Goal: Task Accomplishment & Management: Manage account settings

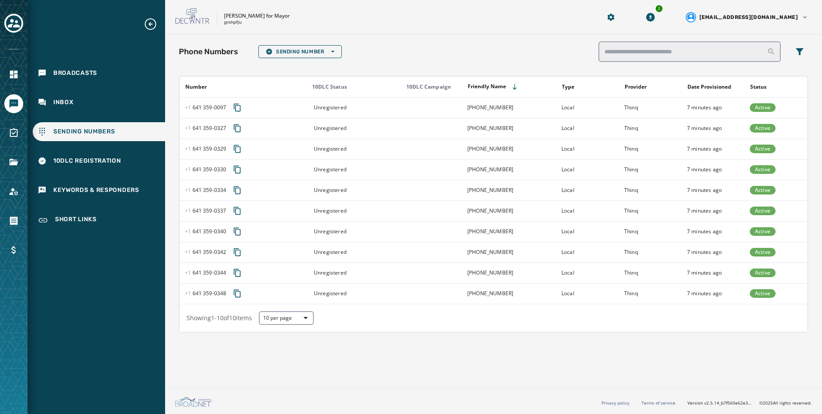
click at [573, 112] on td "Local" at bounding box center [587, 107] width 63 height 21
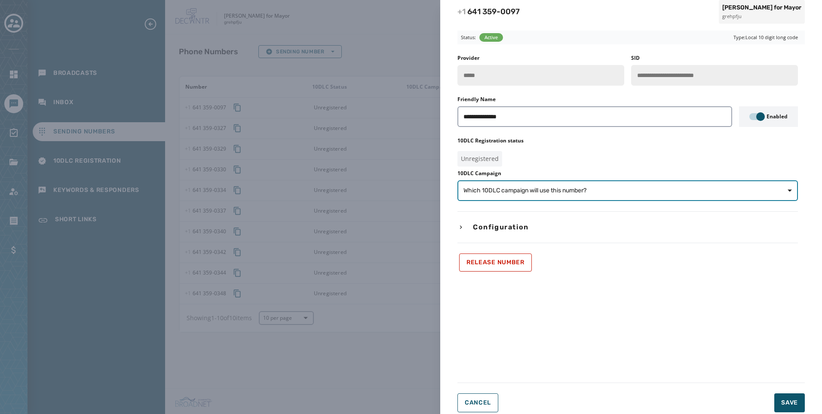
click at [551, 193] on span "Which 10DLC campaign will use this number?" at bounding box center [524, 190] width 123 height 9
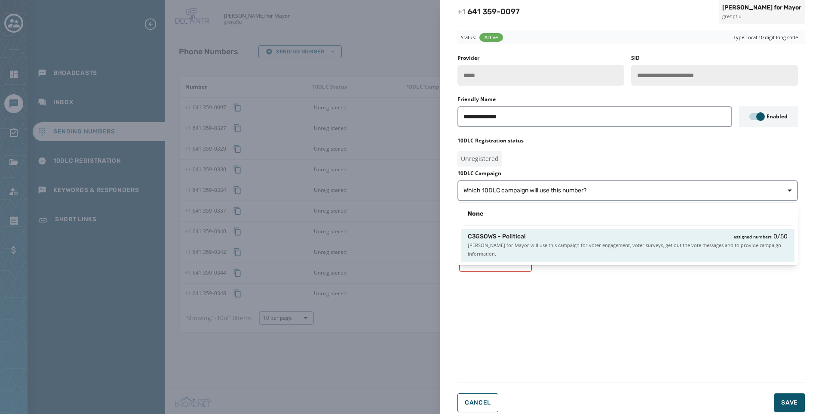
drag, startPoint x: 559, startPoint y: 247, endPoint x: 678, endPoint y: 306, distance: 133.1
click at [559, 247] on span "[PERSON_NAME] for Mayor will use this campaign for voter engagement, voter surv…" at bounding box center [628, 249] width 320 height 17
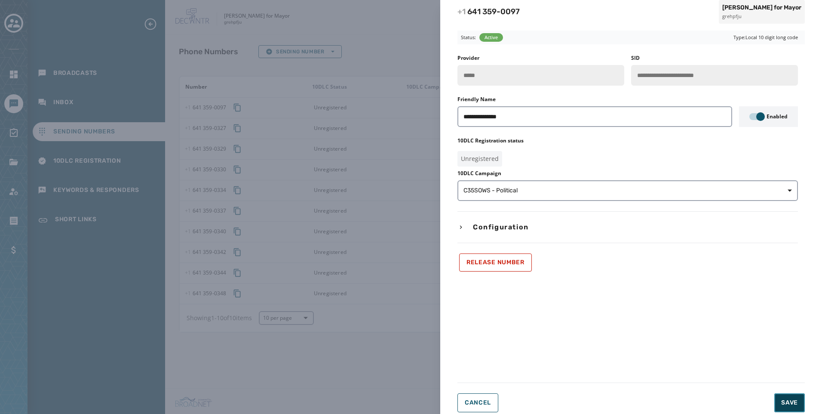
click at [788, 400] on span "Save" at bounding box center [789, 402] width 17 height 9
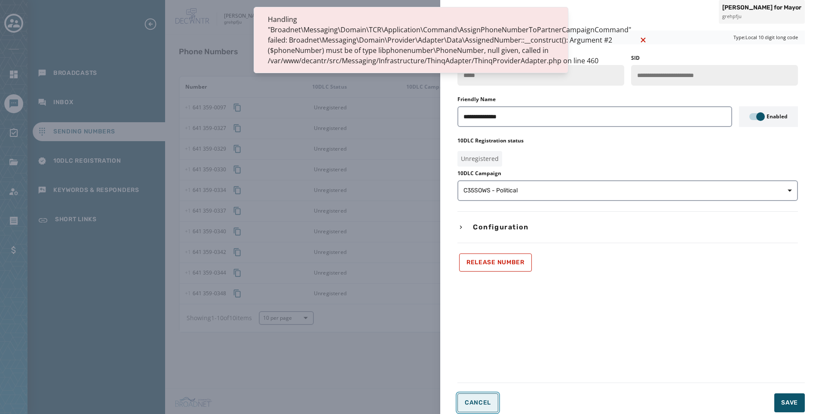
click at [467, 396] on button "Cancel" at bounding box center [477, 402] width 41 height 19
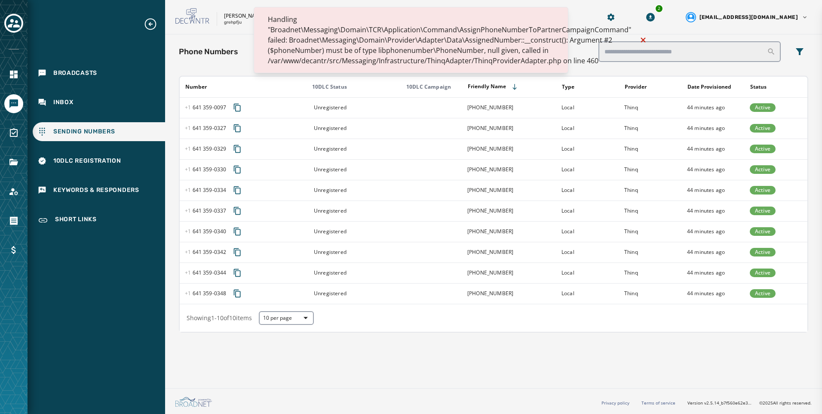
click at [639, 35] on icon "Notifications (F8)" at bounding box center [643, 40] width 10 height 10
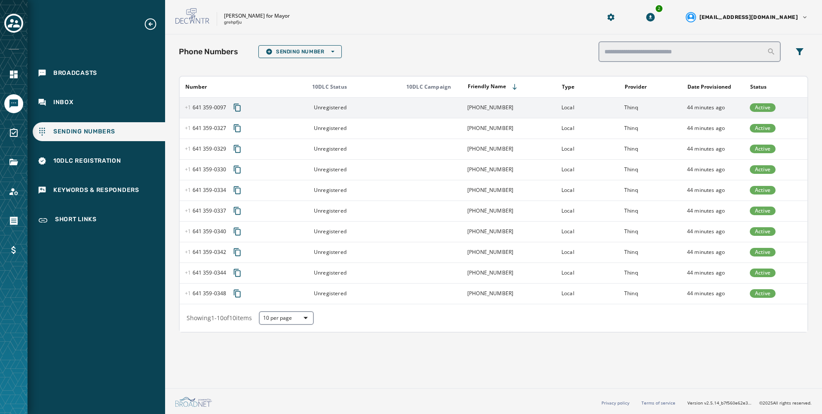
click at [441, 116] on td at bounding box center [430, 107] width 63 height 21
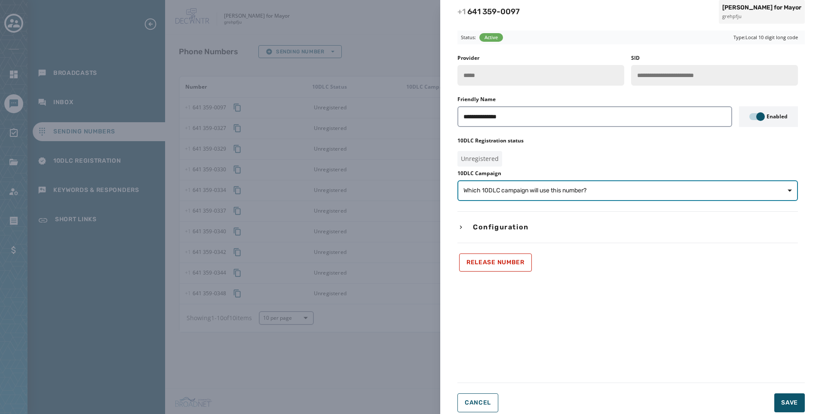
click at [613, 190] on span "Which 10DLC campaign will use this number?" at bounding box center [627, 190] width 328 height 9
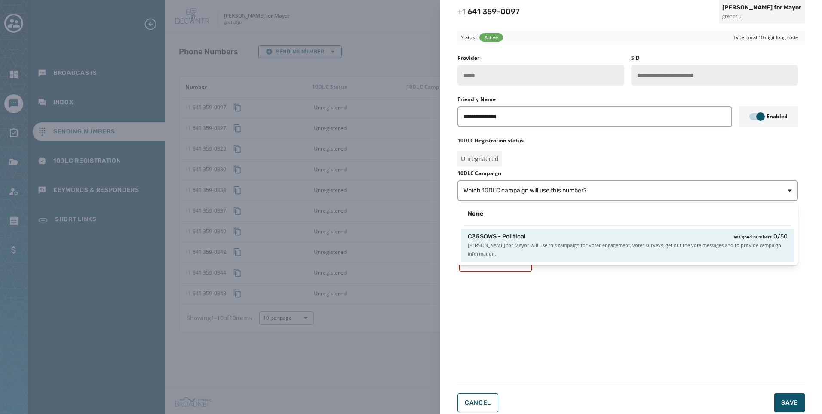
click at [612, 256] on span "[PERSON_NAME] for Mayor will use this campaign for voter engagement, voter surv…" at bounding box center [628, 249] width 320 height 17
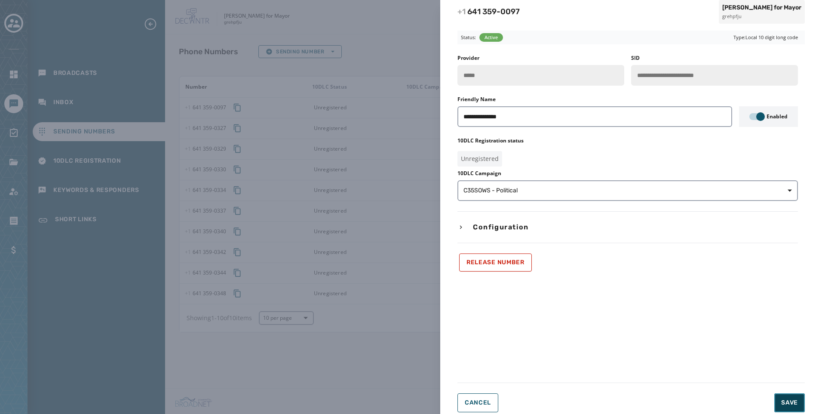
click at [789, 396] on button "Save" at bounding box center [789, 402] width 31 height 19
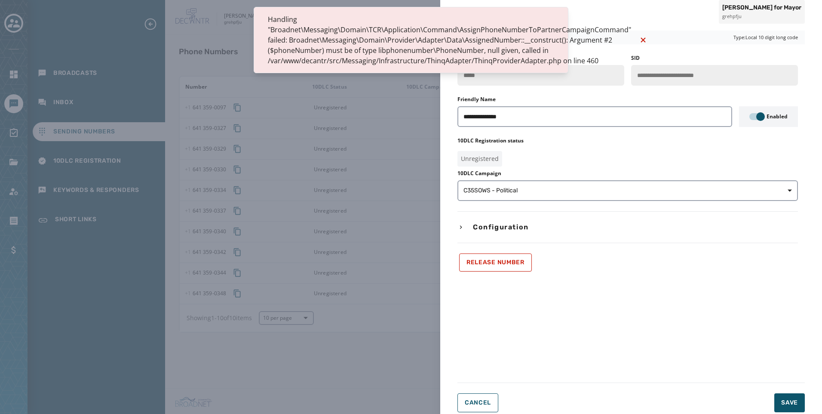
click at [571, 209] on div "**********" at bounding box center [627, 163] width 341 height 217
click at [470, 395] on button "Cancel" at bounding box center [477, 402] width 41 height 19
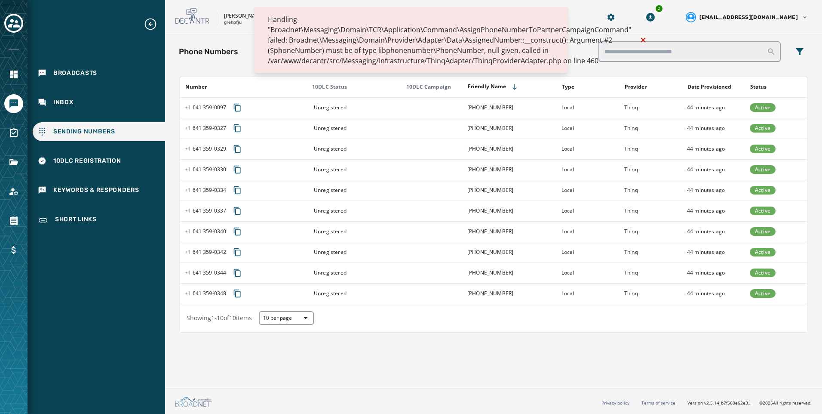
click at [638, 40] on icon "Notifications (F8)" at bounding box center [643, 40] width 10 height 10
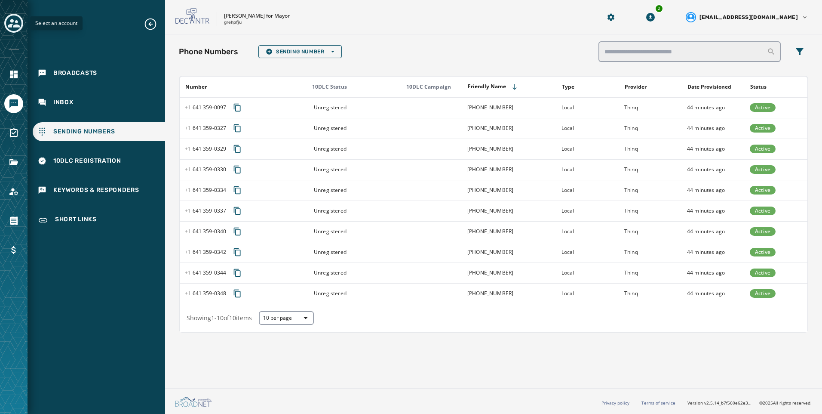
click at [13, 25] on icon "Toggle account select drawer" at bounding box center [14, 23] width 12 height 12
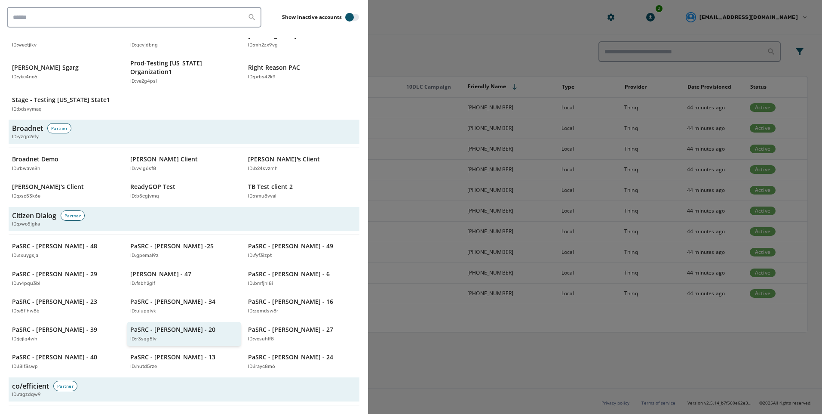
scroll to position [473, 0]
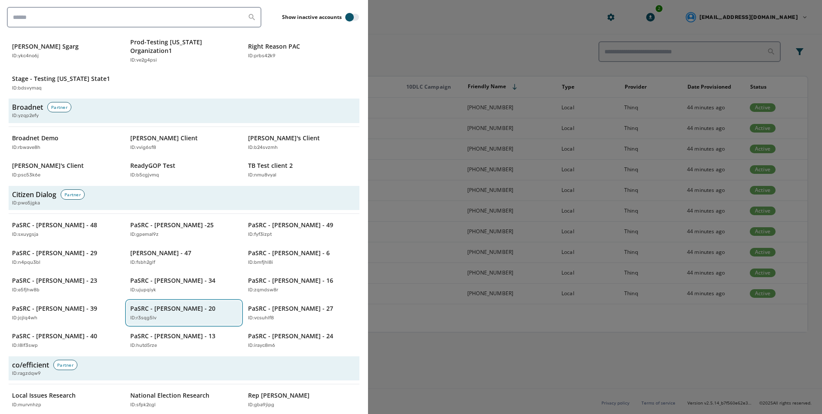
click at [184, 314] on div "ID: r3sqg5lv" at bounding box center [179, 317] width 99 height 7
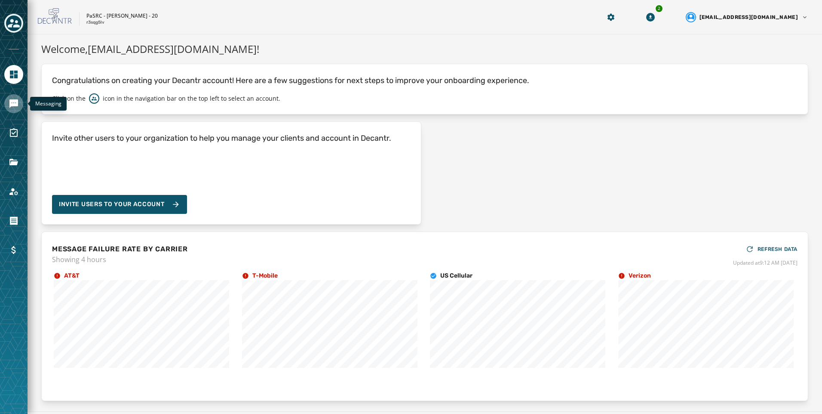
click at [12, 98] on link "Navigate to Messaging" at bounding box center [13, 103] width 19 height 19
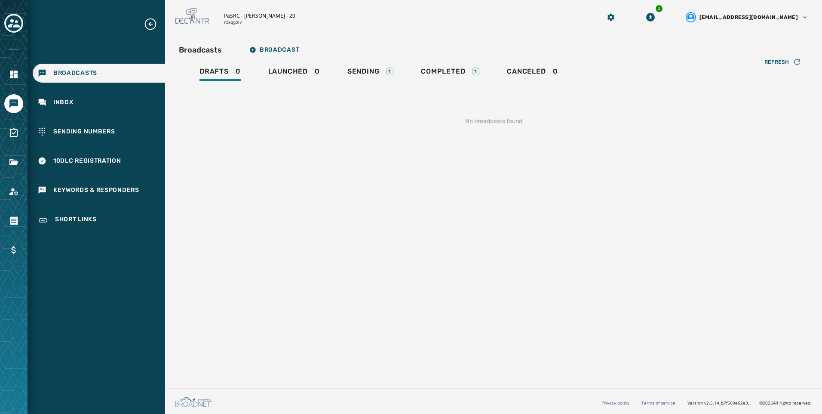
click at [368, 86] on div "Refresh No broadcasts found" at bounding box center [493, 111] width 629 height 57
click at [375, 62] on div "Broadcasts Broadcast Drafts 0 Launched 0 Sending 1 Completed 1 Canceled 0 Refre…" at bounding box center [493, 90] width 629 height 98
click at [381, 75] on div "Sending 1" at bounding box center [370, 74] width 46 height 14
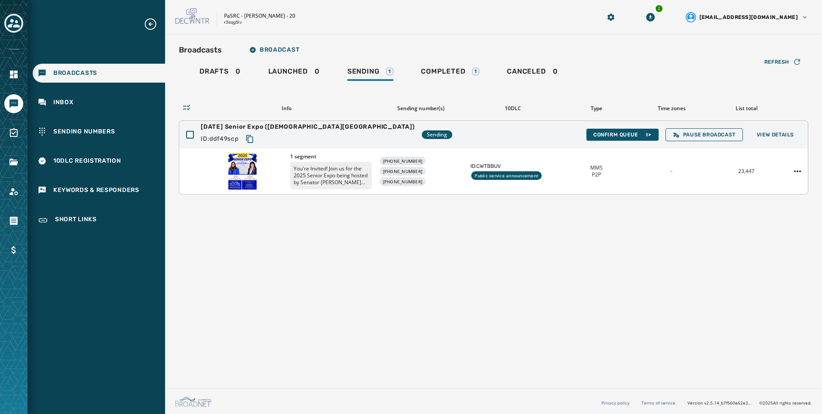
click at [347, 179] on p "You're Invited! Join us for the 2025 Senior Expo being hosted by Senator [PERSO…" at bounding box center [331, 176] width 82 height 28
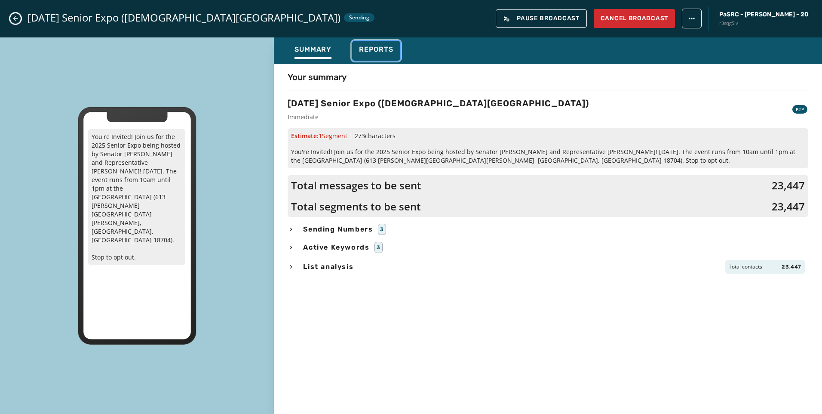
click at [391, 57] on div "Reports" at bounding box center [376, 52] width 34 height 14
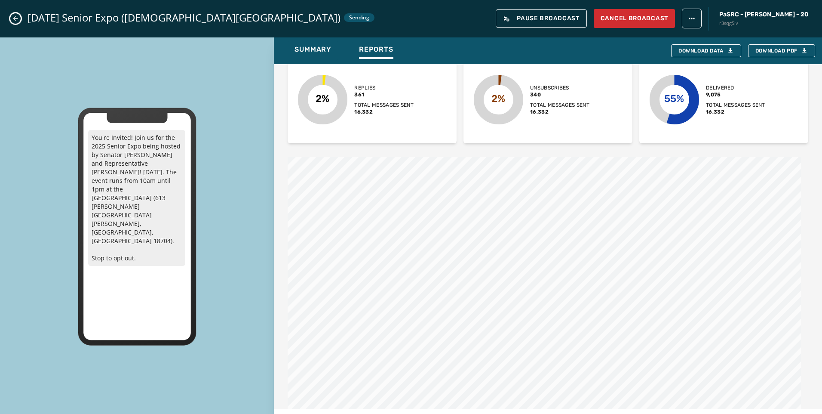
scroll to position [259, 0]
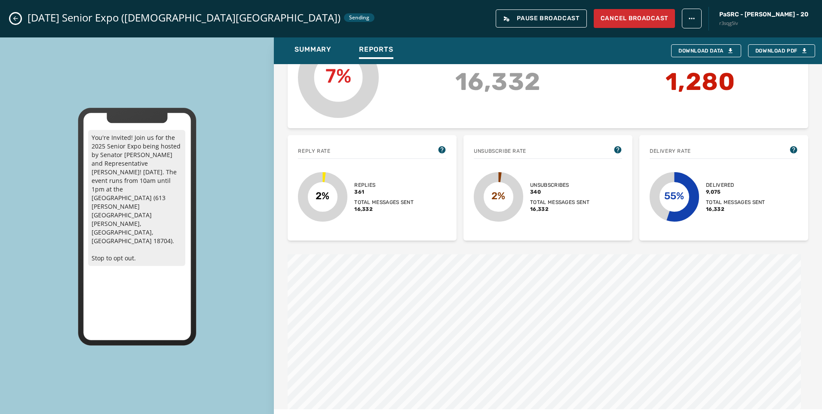
click at [19, 18] on button "Close admin drawer" at bounding box center [15, 18] width 10 height 10
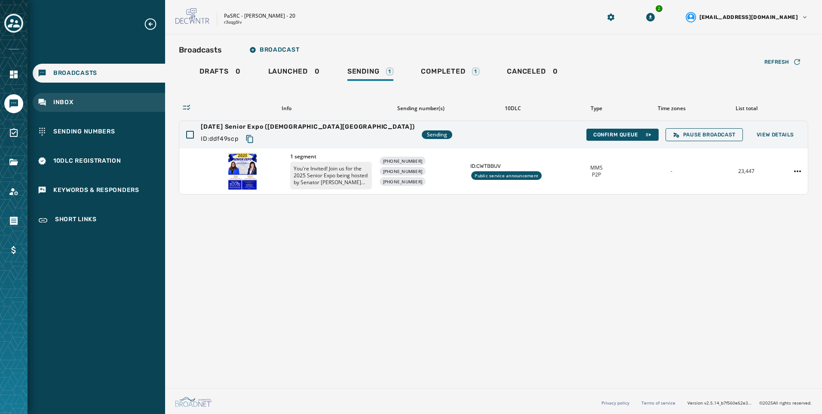
click at [68, 96] on div "Inbox" at bounding box center [99, 102] width 132 height 19
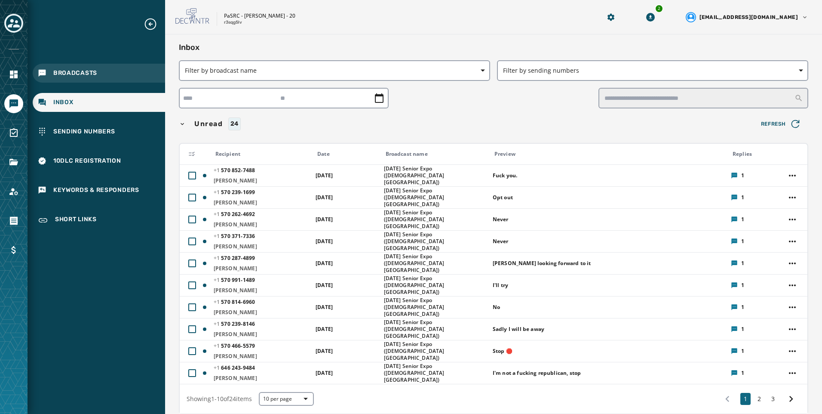
click at [82, 74] on span "Broadcasts" at bounding box center [75, 73] width 44 height 9
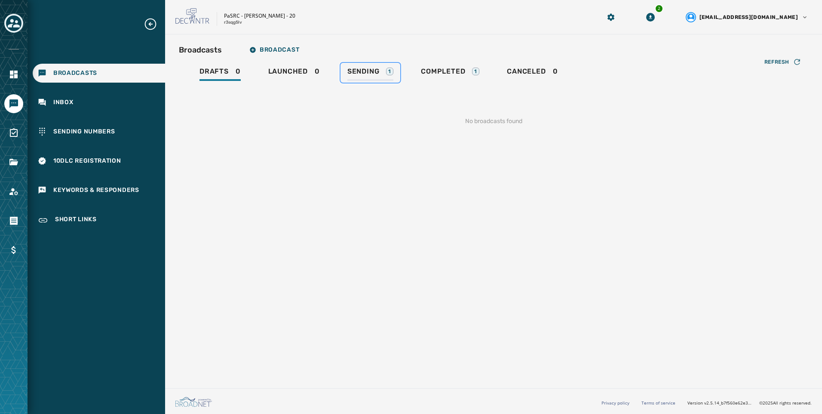
click at [393, 75] on div "Sending 1" at bounding box center [370, 74] width 46 height 14
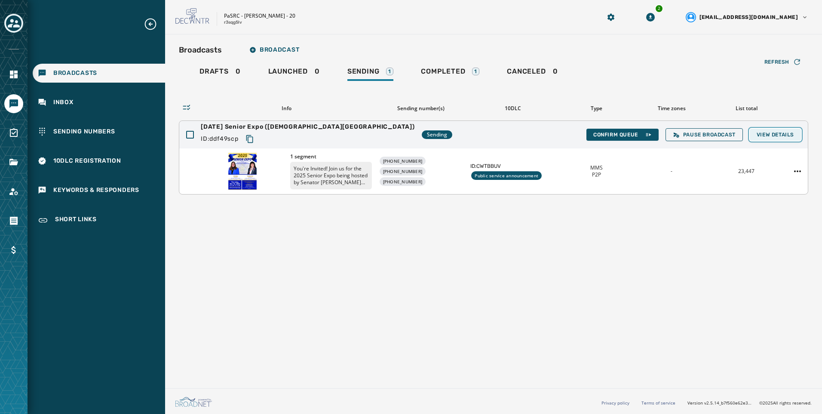
click at [784, 137] on span "View Details" at bounding box center [775, 134] width 37 height 7
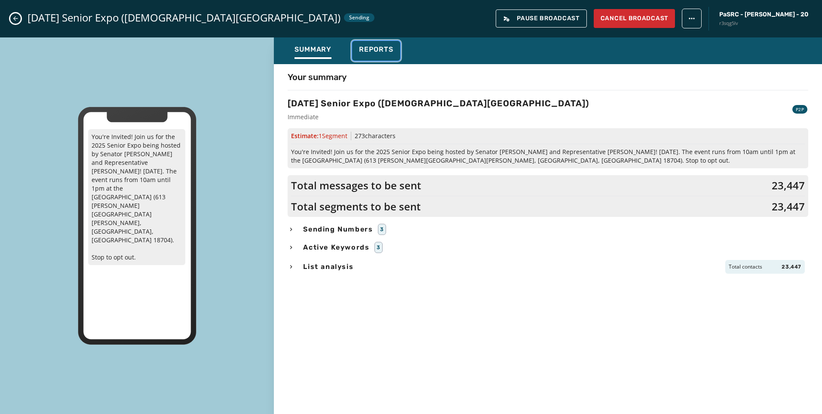
click at [387, 50] on span "Reports" at bounding box center [376, 49] width 34 height 9
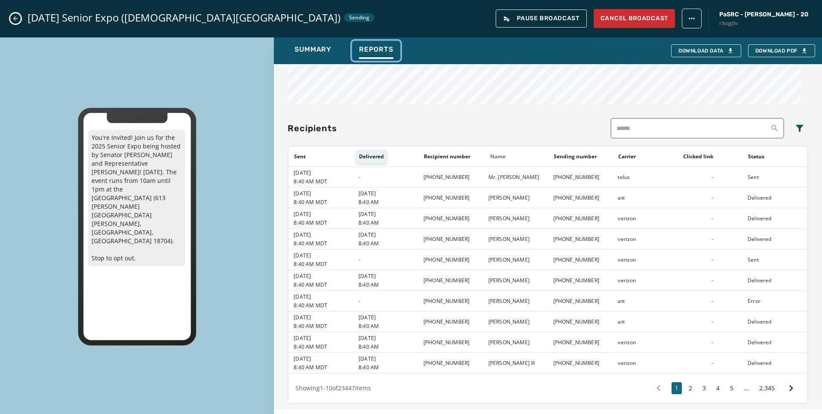
scroll to position [666, 0]
click at [15, 16] on icon "Close admin drawer" at bounding box center [15, 18] width 7 height 7
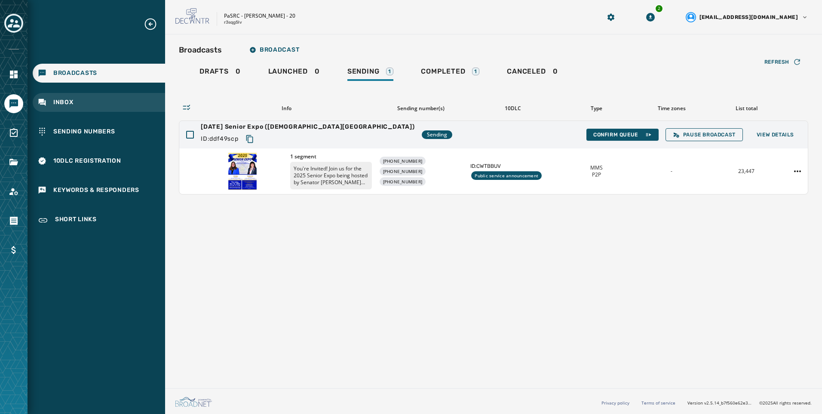
click at [112, 101] on div "Inbox" at bounding box center [99, 102] width 132 height 19
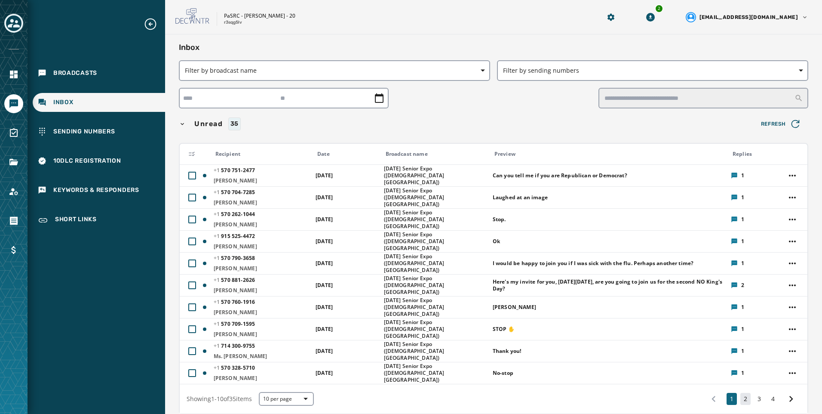
click at [740, 393] on button "2" at bounding box center [745, 399] width 10 height 12
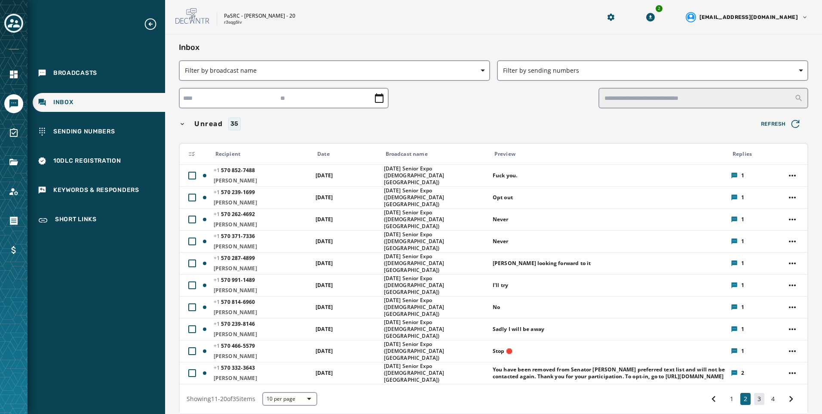
click at [754, 394] on button "3" at bounding box center [759, 399] width 10 height 12
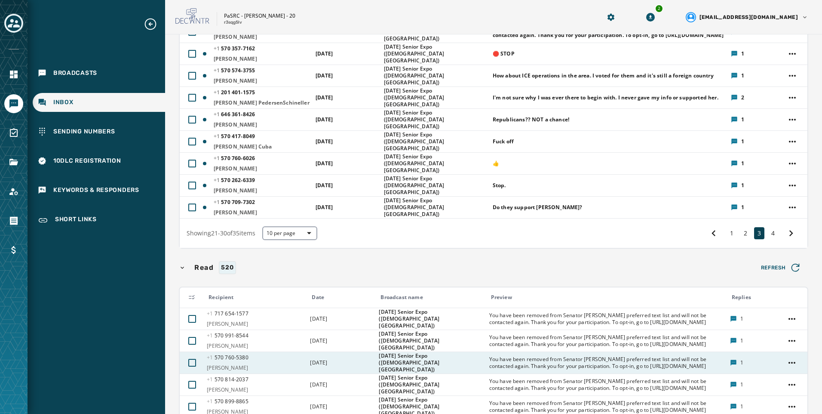
scroll to position [172, 0]
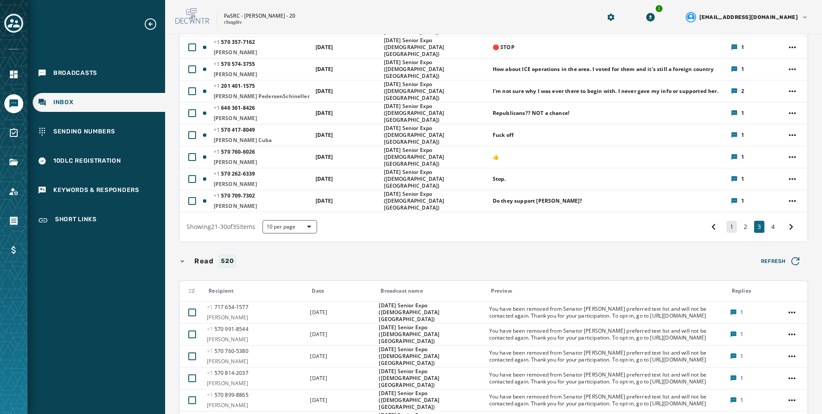
click at [728, 229] on button "1" at bounding box center [732, 227] width 10 height 12
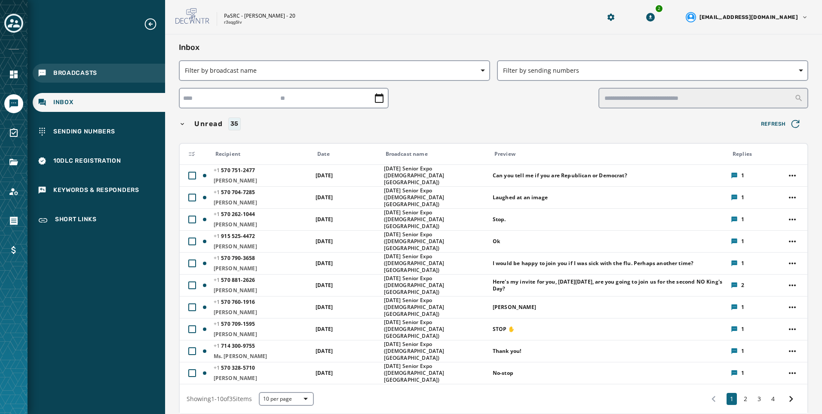
click at [95, 81] on div "Broadcasts" at bounding box center [99, 73] width 132 height 19
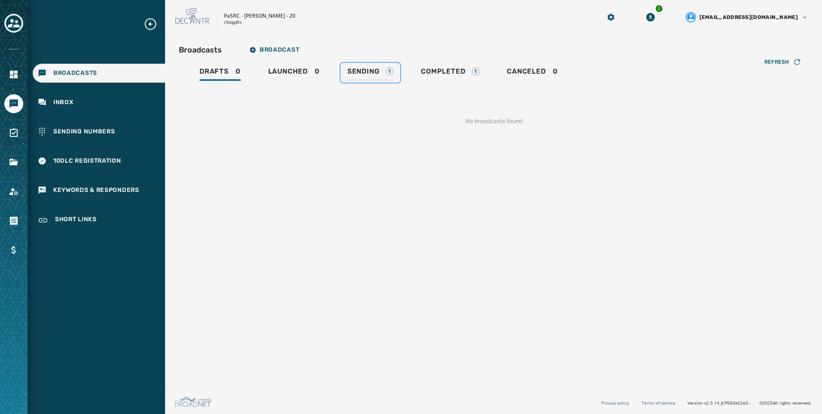
click at [396, 68] on link "Sending 1" at bounding box center [371, 73] width 60 height 20
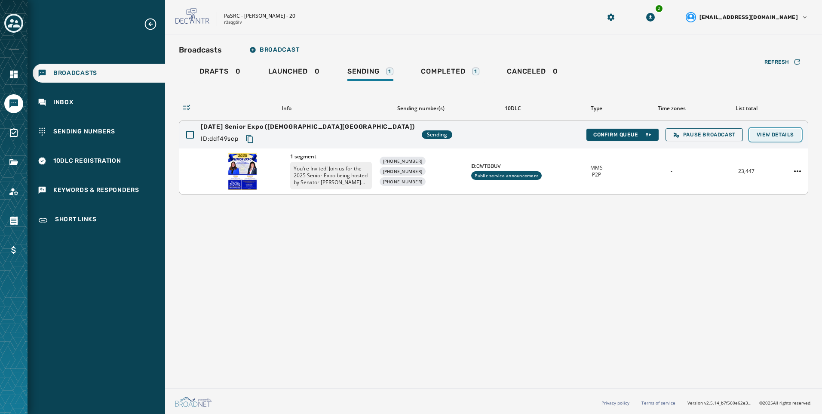
click at [799, 137] on button "View Details" at bounding box center [775, 135] width 51 height 12
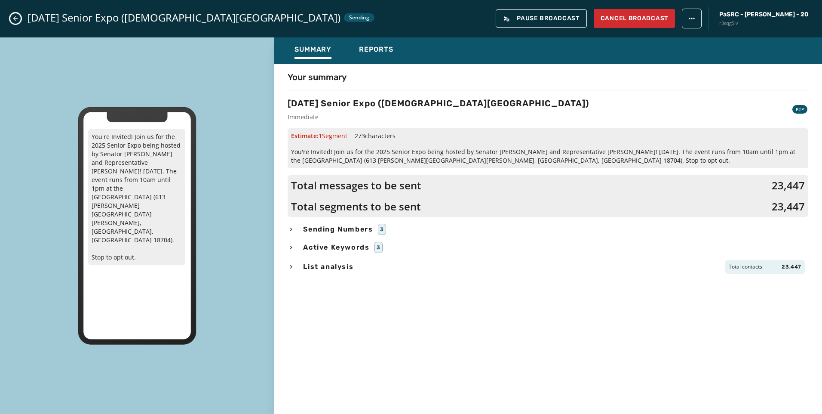
click at [404, 57] on div "Summary Reports" at bounding box center [548, 50] width 548 height 27
click at [392, 59] on button "Reports" at bounding box center [376, 51] width 48 height 20
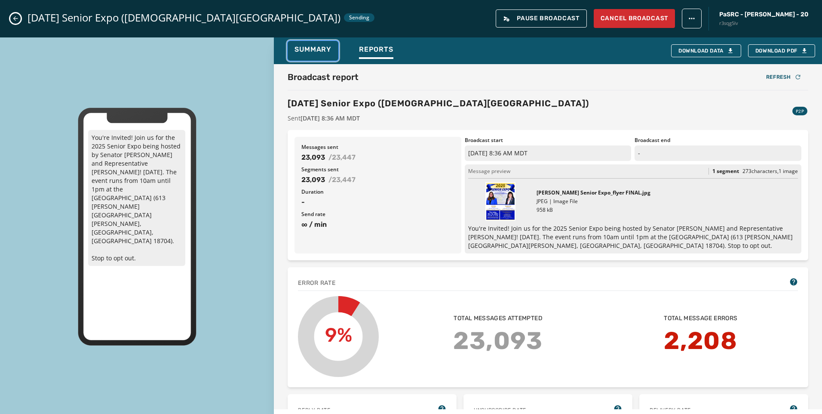
click at [311, 52] on span "Summary" at bounding box center [313, 49] width 37 height 9
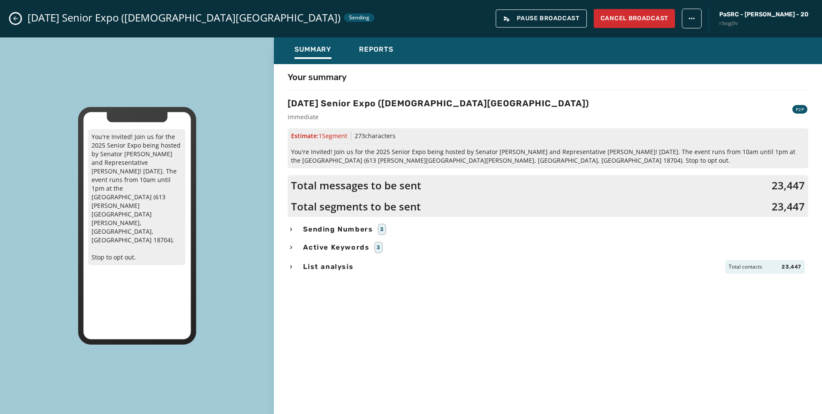
click at [341, 231] on span "Sending Numbers" at bounding box center [337, 229] width 73 height 10
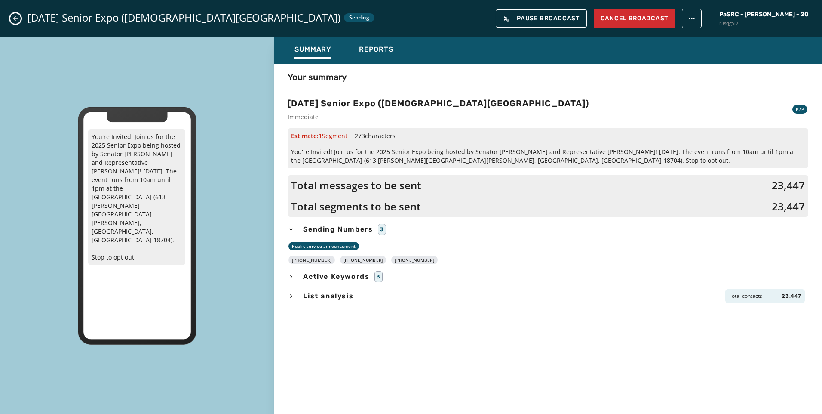
click at [350, 230] on span "Sending Numbers" at bounding box center [337, 229] width 73 height 10
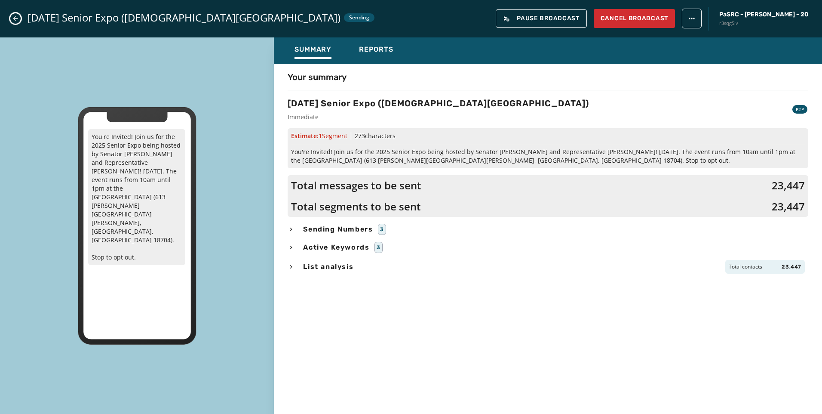
click at [21, 20] on div "[DATE] Senior Expo ([DEMOGRAPHIC_DATA] Community Center) Sending Pause Broadcas…" at bounding box center [411, 18] width 822 height 37
drag, startPoint x: 20, startPoint y: 20, endPoint x: 30, endPoint y: 23, distance: 10.3
click at [20, 20] on button "Close admin drawer" at bounding box center [15, 18] width 10 height 10
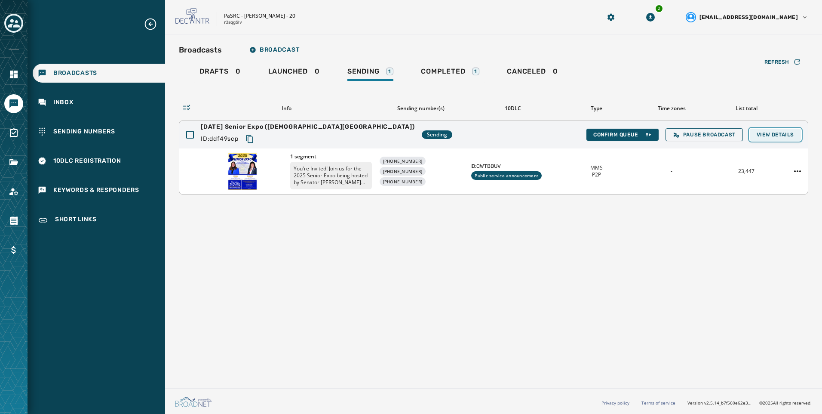
click at [782, 130] on button "View Details" at bounding box center [775, 135] width 51 height 12
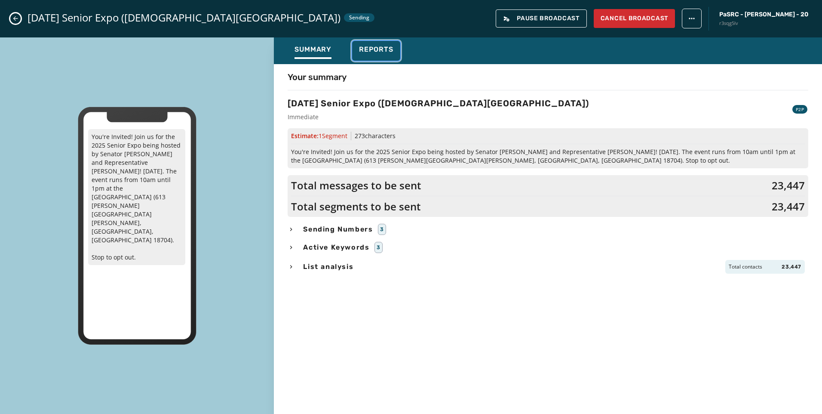
click at [378, 48] on span "Reports" at bounding box center [376, 49] width 34 height 9
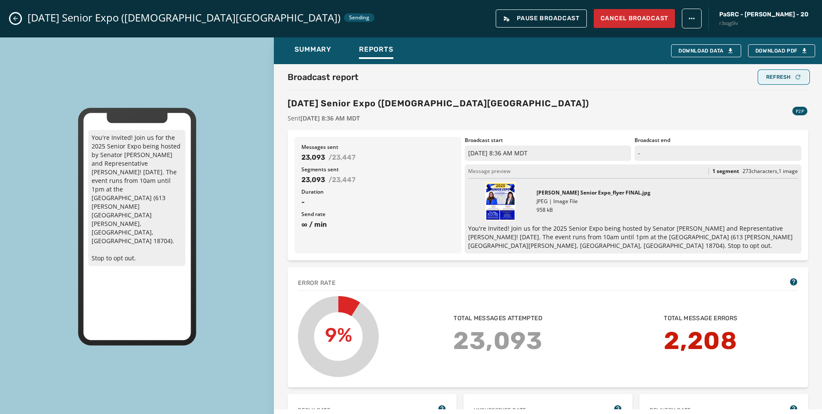
click at [779, 77] on div "Refresh" at bounding box center [783, 77] width 35 height 7
click at [15, 19] on icon "Close admin drawer" at bounding box center [15, 18] width 7 height 7
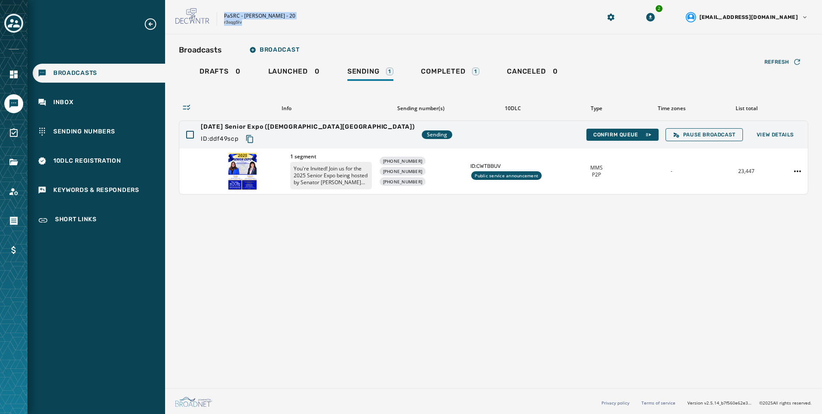
drag, startPoint x: 223, startPoint y: 18, endPoint x: 248, endPoint y: 30, distance: 27.9
click at [248, 30] on div "PaSRC - [PERSON_NAME] - 20 r3sqg5lv 2 [EMAIL_ADDRESS][DOMAIN_NAME]" at bounding box center [493, 17] width 657 height 34
copy div "PaSRC - [PERSON_NAME] - 20 r3sqg5lv"
click at [250, 140] on icon "Copy text to clipboard" at bounding box center [250, 139] width 9 height 9
click at [608, 229] on div "Broadcasts Broadcast Drafts 0 Launched 0 Sending 1 Completed 1 Canceled 0 Refre…" at bounding box center [493, 209] width 657 height 350
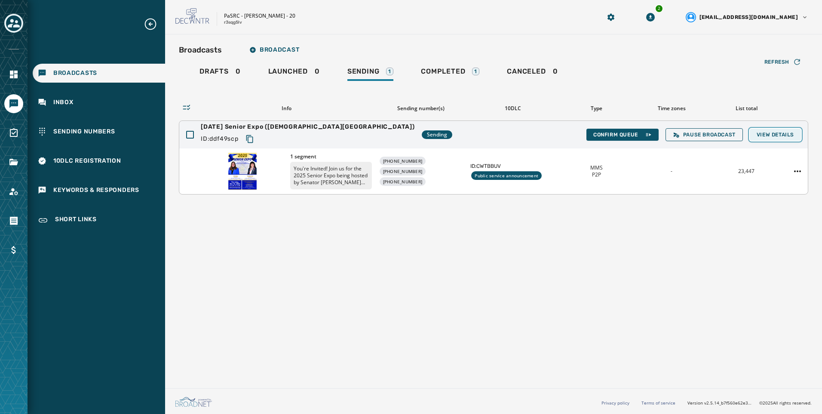
click at [788, 135] on span "View Details" at bounding box center [775, 134] width 37 height 7
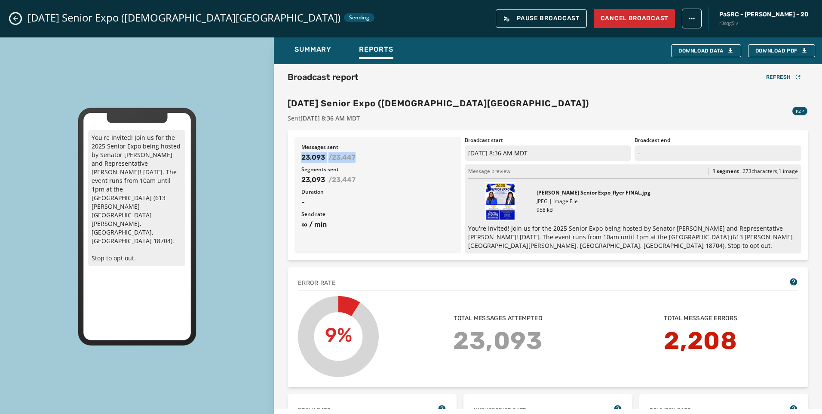
drag, startPoint x: 360, startPoint y: 159, endPoint x: 299, endPoint y: 157, distance: 61.5
click at [299, 157] on div "Messages sent 23,093 / 23,447 Segments sent 23,093 / 23,447 Duration - Send rat…" at bounding box center [378, 195] width 167 height 117
copy div "23,093 / 23,447"
click at [250, 209] on div "You're Invited! Join us for the 2025 Senior Expo being hosted by Senator [PERSO…" at bounding box center [137, 226] width 274 height 378
click at [16, 19] on icon "Close admin drawer" at bounding box center [15, 18] width 7 height 7
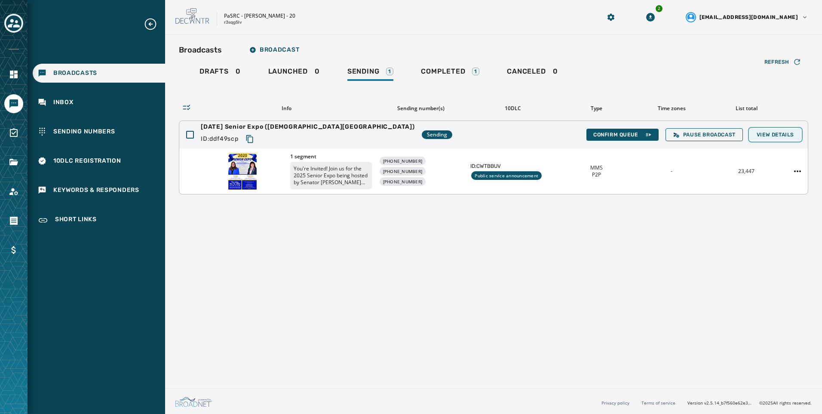
click at [774, 130] on button "View Details" at bounding box center [775, 135] width 51 height 12
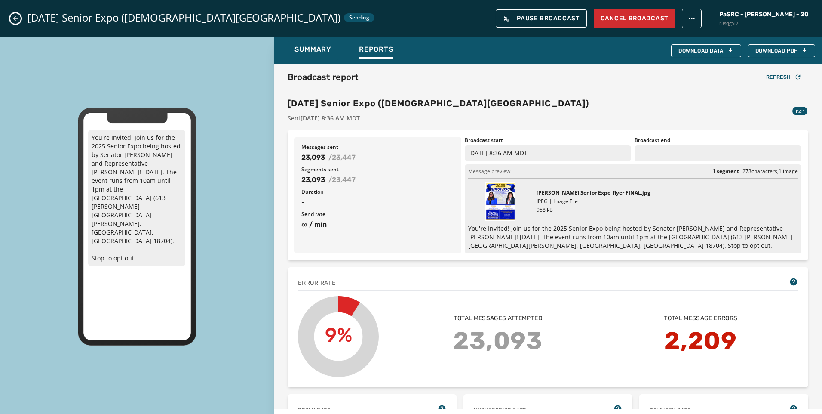
click at [384, 148] on span "Messages sent" at bounding box center [377, 147] width 153 height 7
click at [15, 17] on icon "Close admin drawer" at bounding box center [15, 18] width 7 height 7
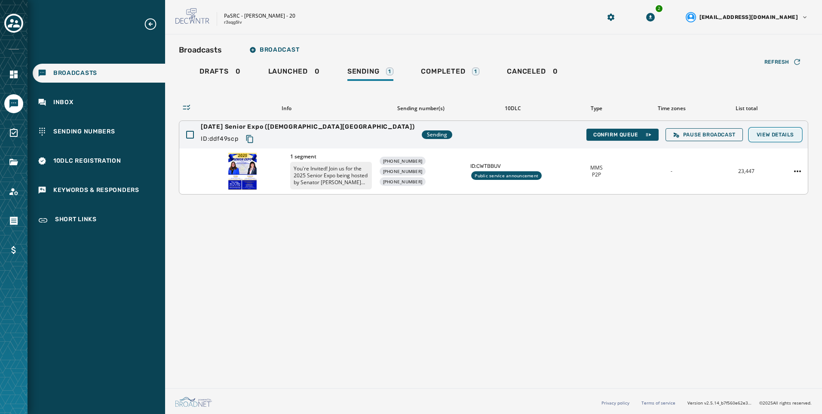
click at [795, 132] on button "View Details" at bounding box center [775, 135] width 51 height 12
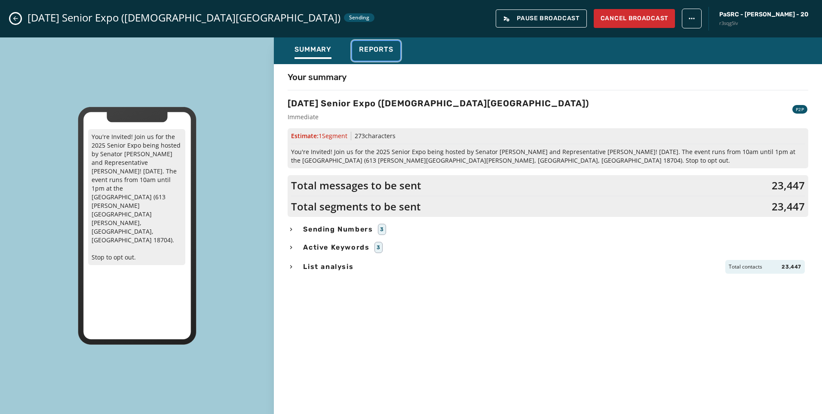
click at [391, 50] on span "Reports" at bounding box center [376, 49] width 34 height 9
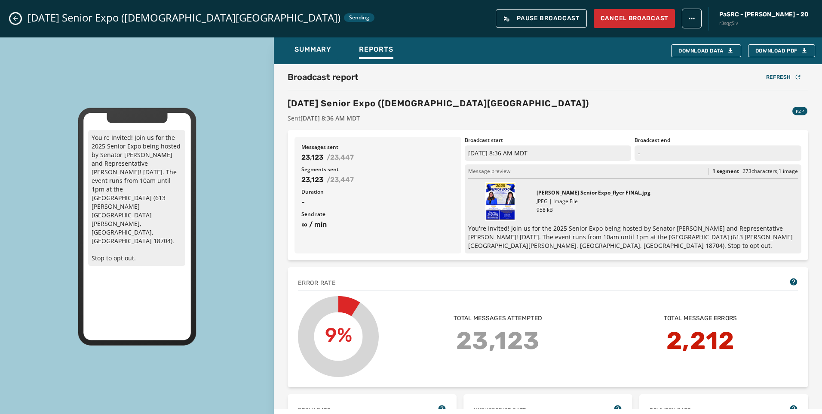
click at [15, 20] on icon "Close admin drawer" at bounding box center [15, 18] width 5 height 5
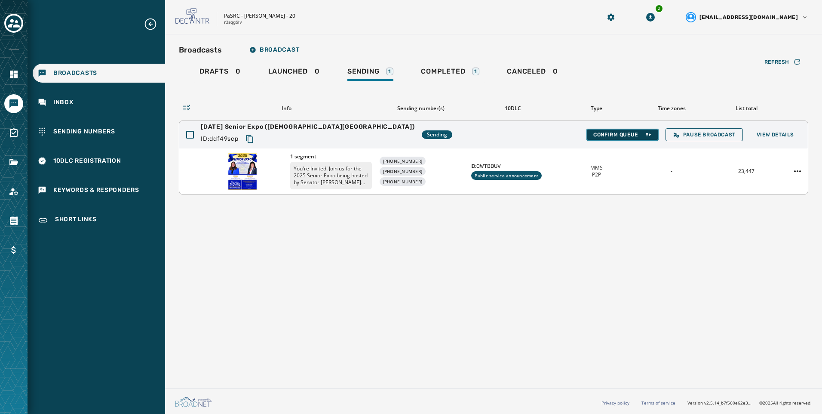
click at [629, 130] on button "Confirm Queue" at bounding box center [622, 135] width 72 height 12
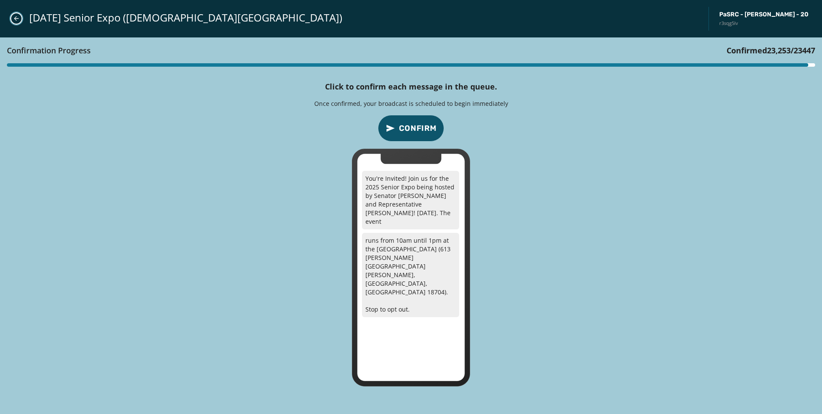
click at [16, 20] on icon "Close admin drawer" at bounding box center [16, 18] width 5 height 5
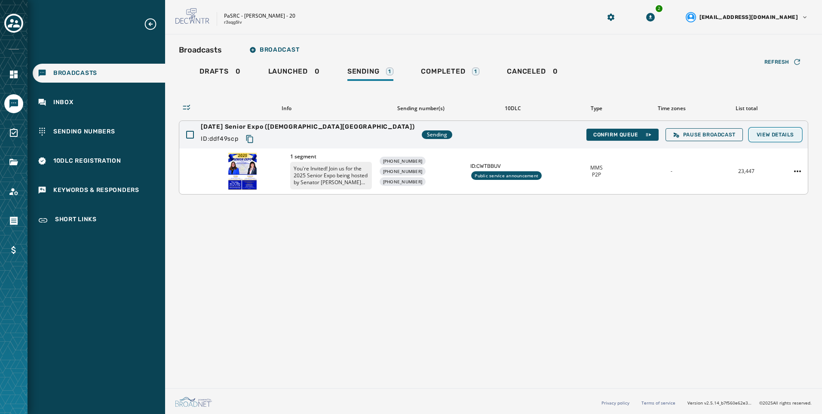
click at [779, 132] on span "View Details" at bounding box center [775, 134] width 37 height 7
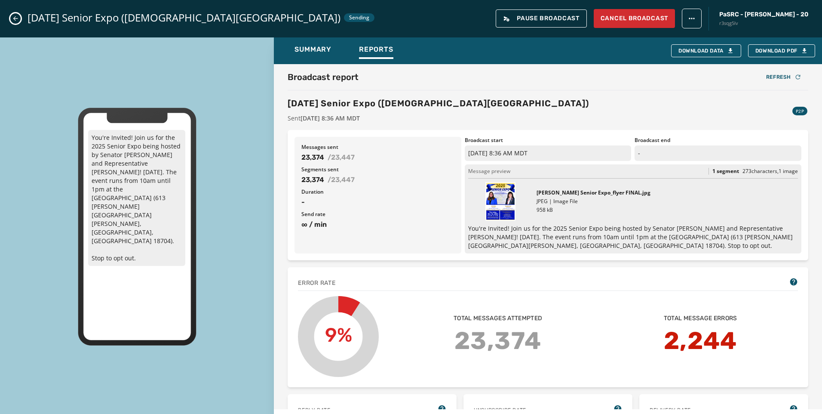
click at [16, 18] on icon "Close admin drawer" at bounding box center [15, 18] width 7 height 7
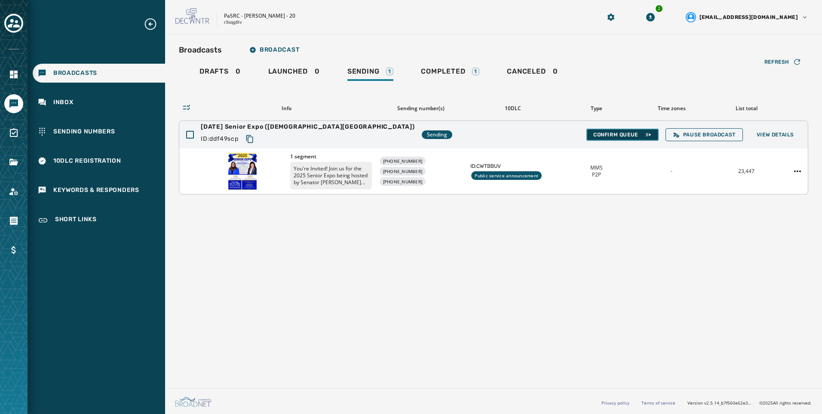
click at [638, 133] on span "Confirm Queue" at bounding box center [622, 134] width 58 height 7
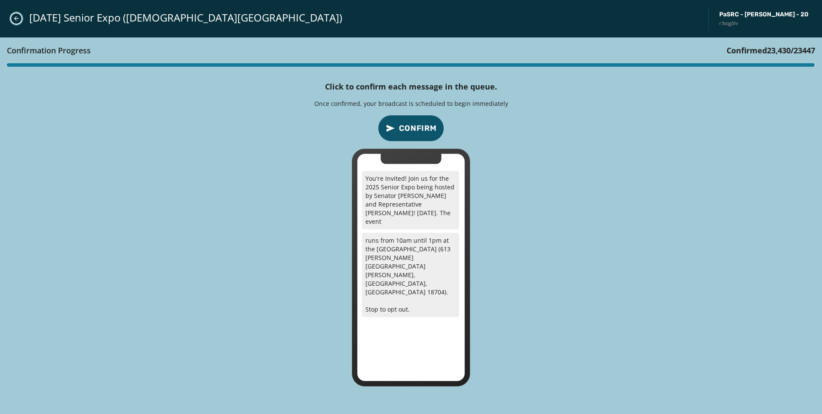
click at [15, 20] on icon "Close admin drawer" at bounding box center [16, 18] width 5 height 5
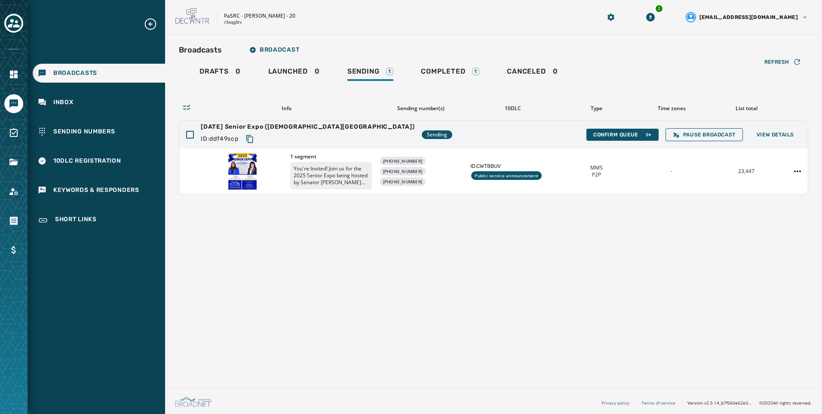
click at [443, 213] on div "Broadcasts Broadcast Drafts 0 Launched 0 Sending 1 Completed 1 Canceled 0 Refre…" at bounding box center [493, 209] width 657 height 350
click at [616, 136] on span "Confirm Queue" at bounding box center [622, 134] width 58 height 7
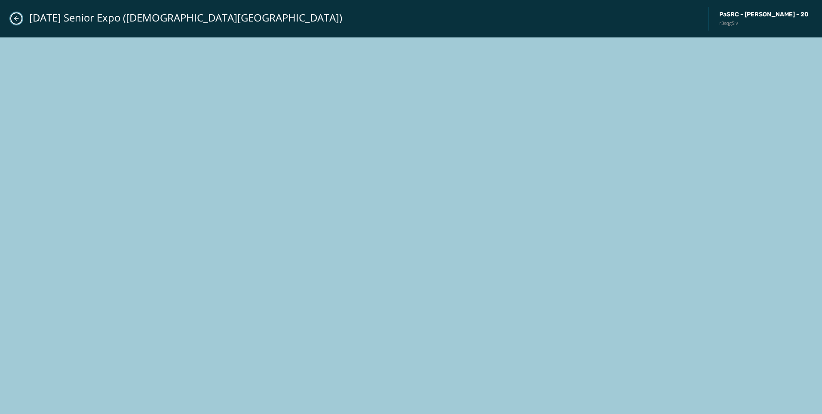
click at [16, 18] on icon "Close admin drawer" at bounding box center [16, 18] width 7 height 7
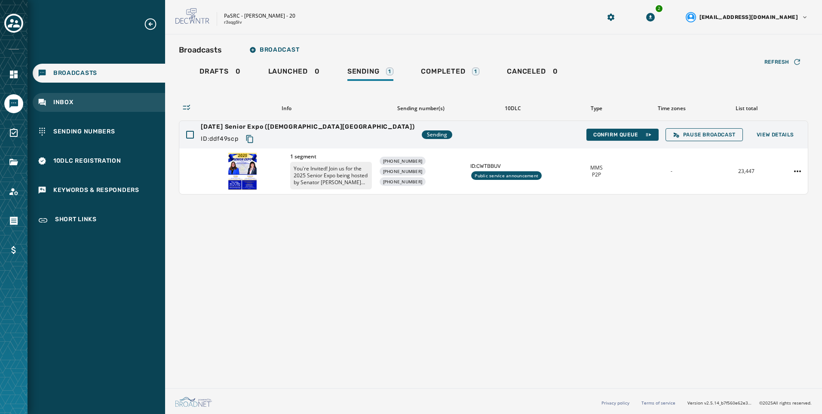
click at [68, 108] on div "Inbox" at bounding box center [99, 102] width 132 height 19
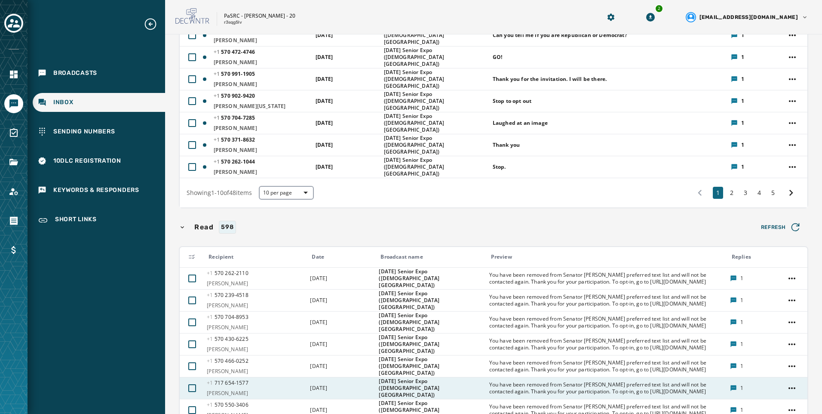
scroll to position [301, 0]
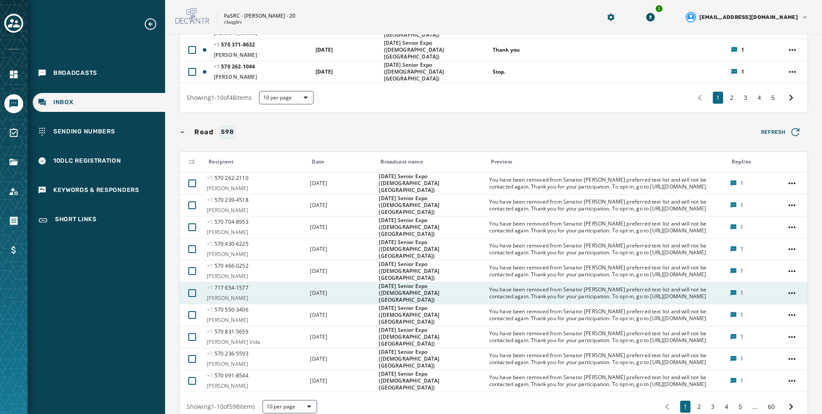
click at [517, 300] on span "You have been removed from Senator [PERSON_NAME] preferred text list and will n…" at bounding box center [606, 293] width 235 height 14
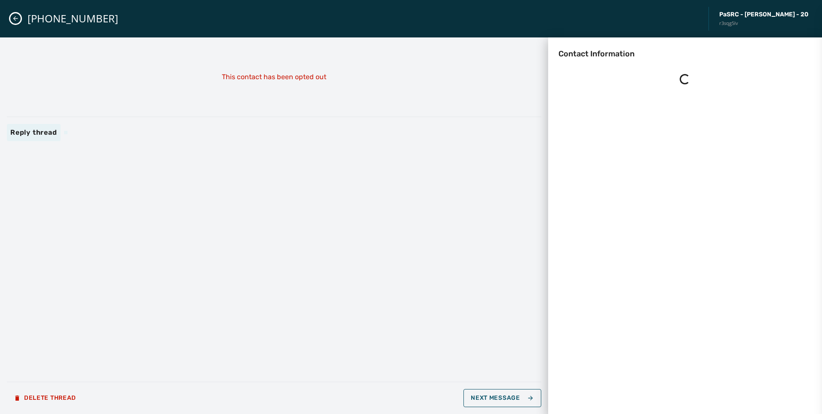
scroll to position [0, 0]
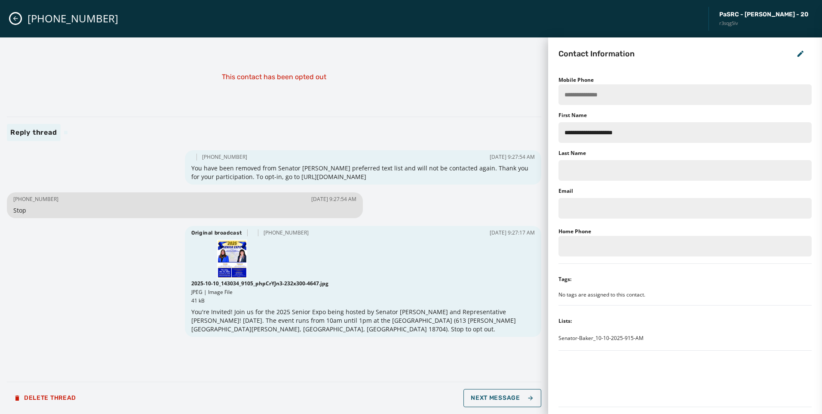
click at [15, 14] on button "Close admin drawer" at bounding box center [15, 18] width 10 height 10
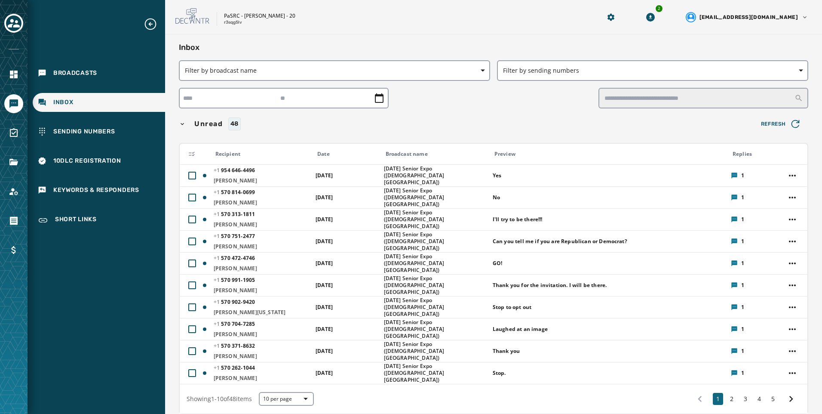
click at [98, 83] on div "Broadcasts Inbox Sending Numbers 10DLC Registration Keywords & Responders Short…" at bounding box center [97, 123] width 138 height 213
click at [113, 78] on div "Broadcasts" at bounding box center [99, 73] width 132 height 19
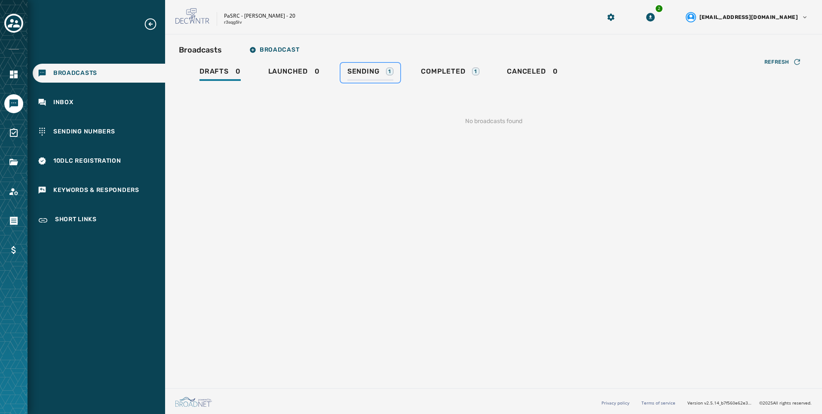
click at [387, 65] on link "Sending 1" at bounding box center [371, 73] width 60 height 20
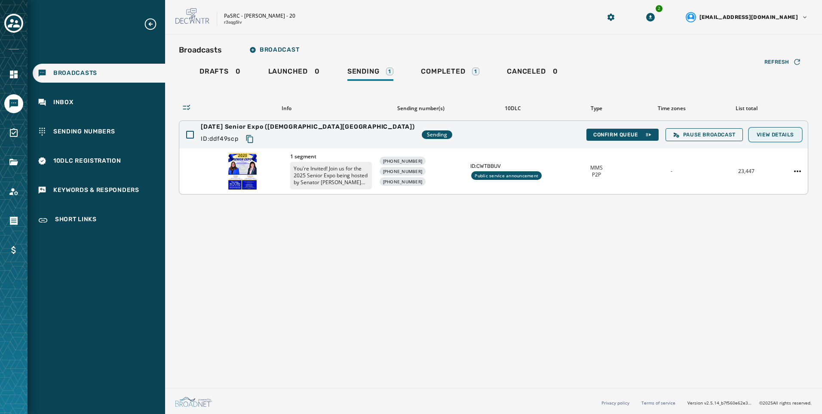
click at [796, 136] on button "View Details" at bounding box center [775, 135] width 51 height 12
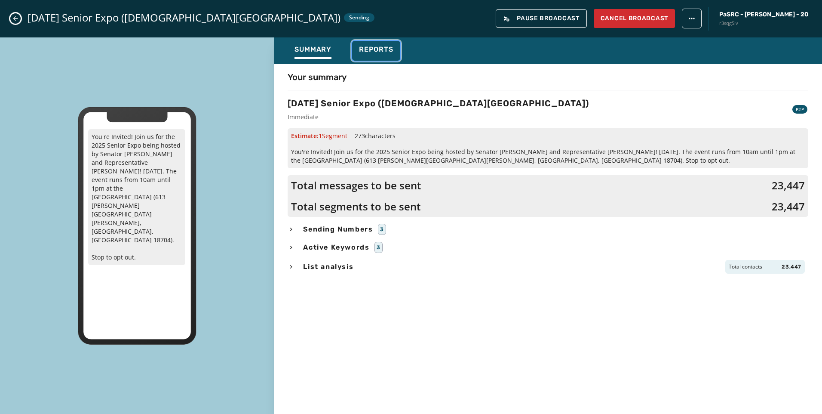
click at [390, 52] on span "Reports" at bounding box center [376, 49] width 34 height 9
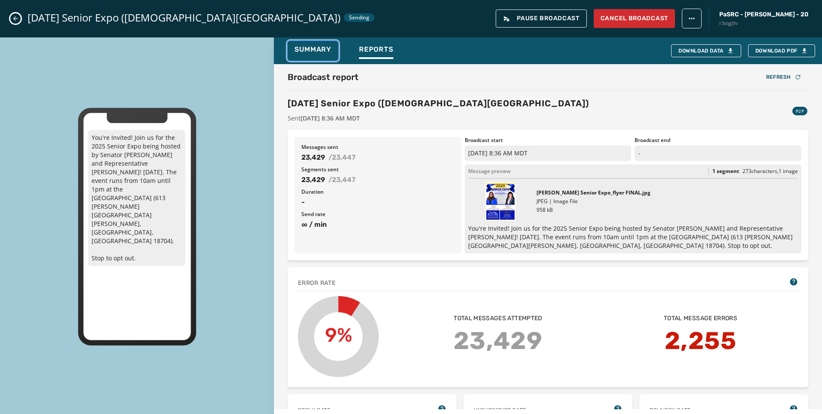
click at [318, 57] on div "Summary" at bounding box center [313, 52] width 37 height 14
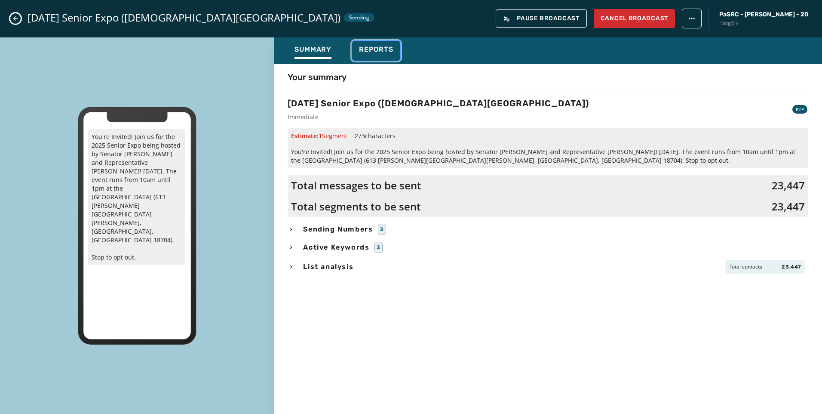
click at [365, 49] on span "Reports" at bounding box center [376, 49] width 34 height 9
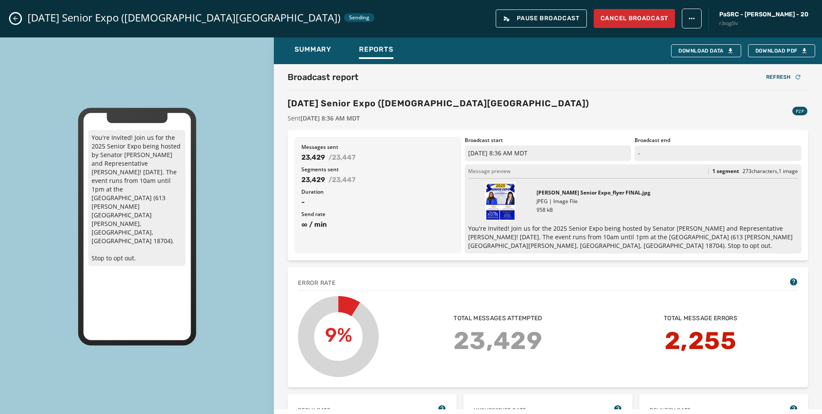
click at [18, 17] on icon "Close admin drawer" at bounding box center [15, 18] width 7 height 7
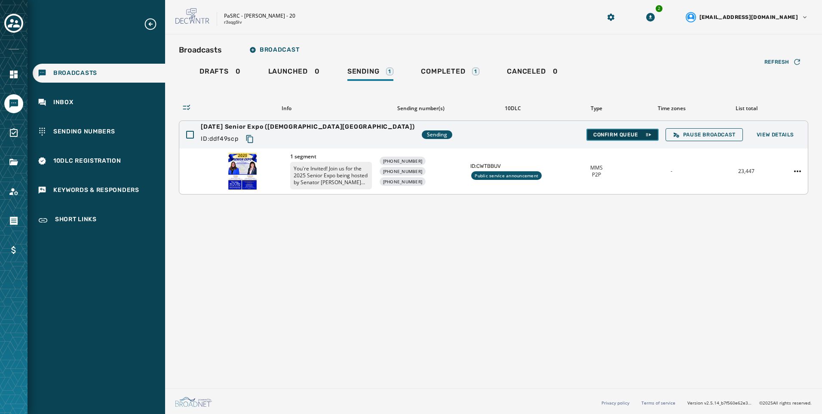
click at [607, 136] on span "Confirm Queue" at bounding box center [622, 134] width 58 height 7
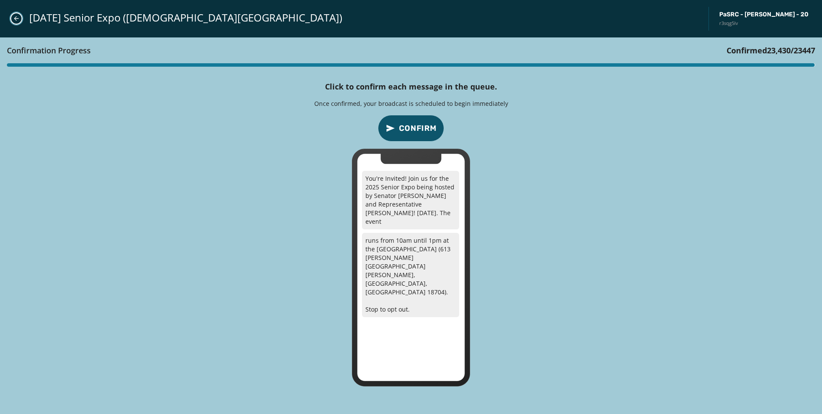
click at [12, 18] on button "Close admin drawer" at bounding box center [16, 18] width 12 height 12
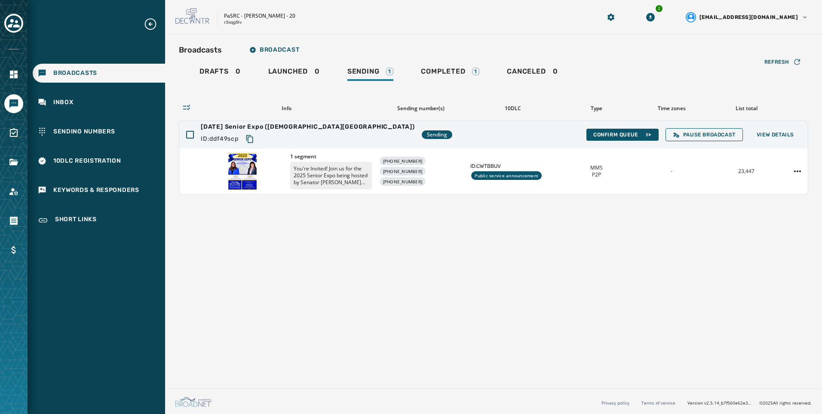
click at [455, 289] on div "Broadcasts Broadcast Drafts 0 Launched 0 Sending 1 Completed 1 Canceled 0 Refre…" at bounding box center [493, 209] width 657 height 350
click at [762, 131] on span "View Details" at bounding box center [775, 134] width 37 height 7
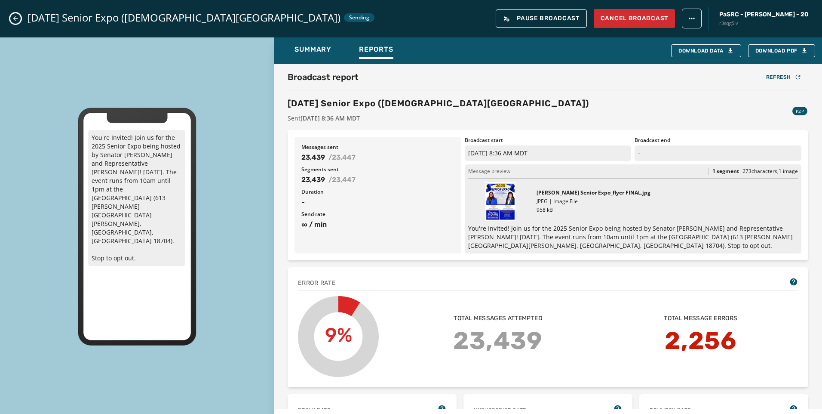
click at [12, 17] on button "Close admin drawer" at bounding box center [15, 18] width 10 height 10
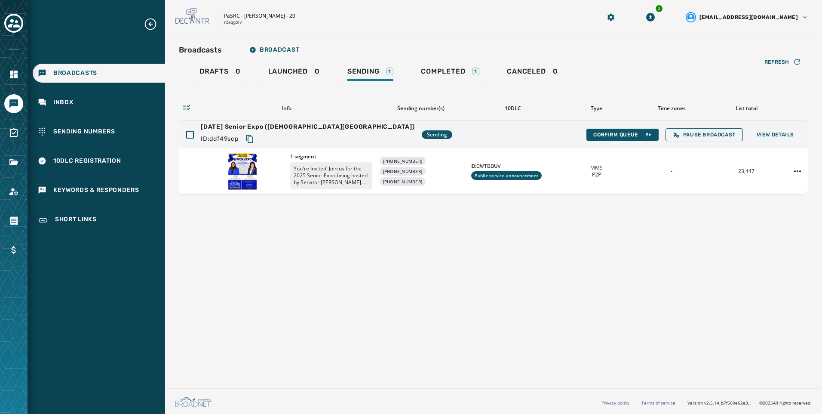
click at [731, 356] on div "Broadcasts Broadcast Drafts 0 Launched 0 Sending 1 Completed 1 Canceled 0 Refre…" at bounding box center [493, 209] width 657 height 350
click at [782, 134] on span "View Details" at bounding box center [775, 134] width 37 height 7
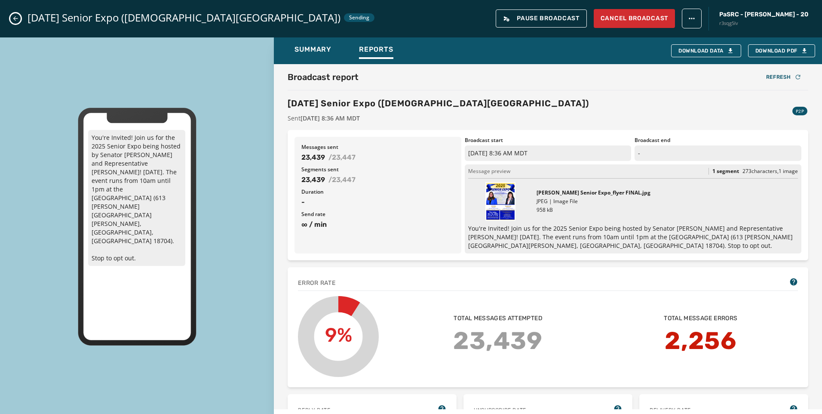
click at [13, 22] on button "Close admin drawer" at bounding box center [15, 18] width 10 height 10
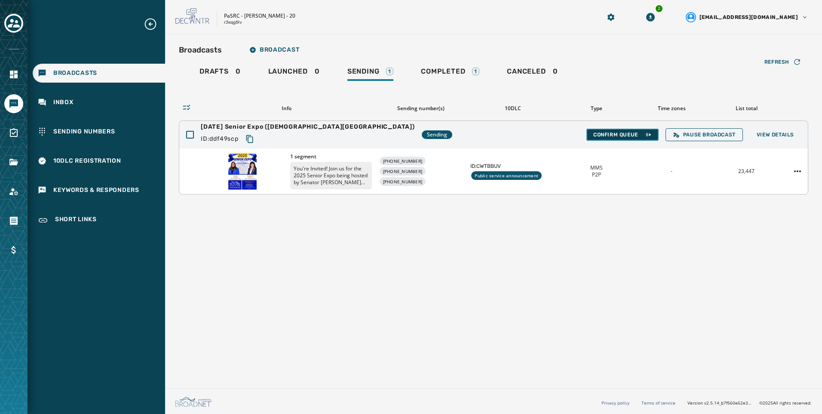
click at [629, 131] on span "Confirm Queue" at bounding box center [622, 134] width 58 height 7
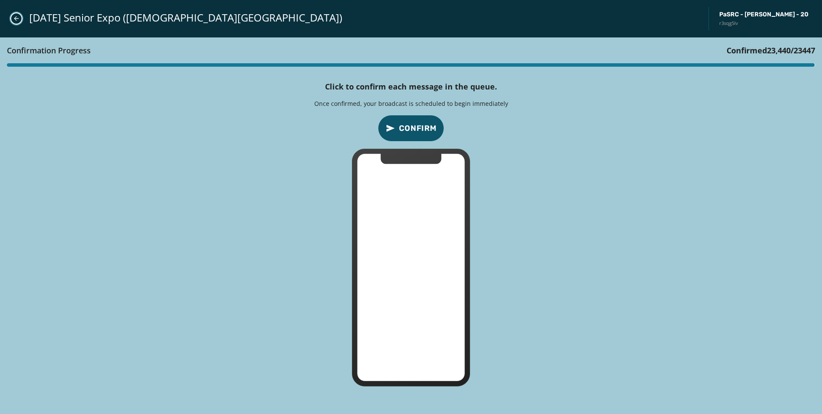
click at [14, 19] on icon "Close admin drawer" at bounding box center [16, 18] width 7 height 7
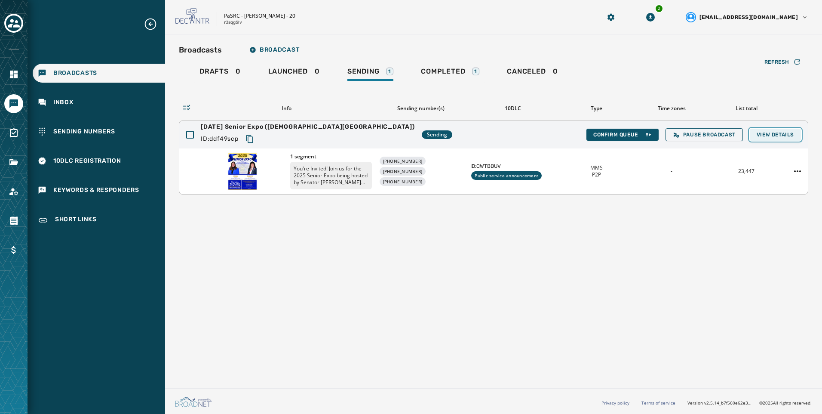
click at [773, 138] on button "View Details" at bounding box center [775, 135] width 51 height 12
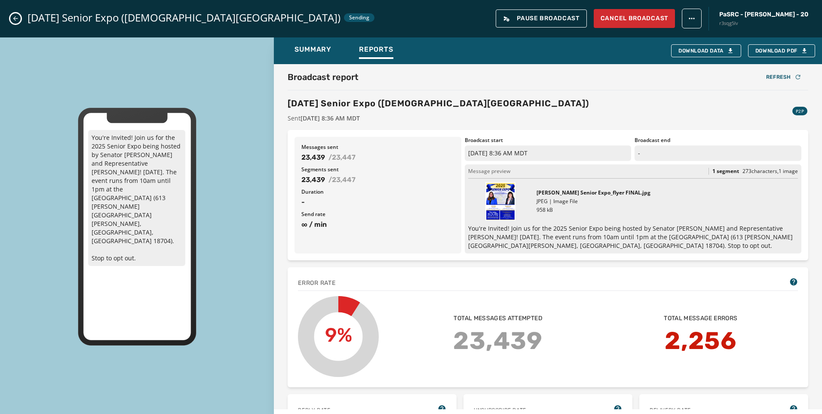
click at [11, 14] on div "[DATE] Senior Expo ([DEMOGRAPHIC_DATA] Community Center) Sending Pause Broadcas…" at bounding box center [411, 18] width 822 height 37
click at [18, 16] on icon "Close admin drawer" at bounding box center [15, 18] width 7 height 7
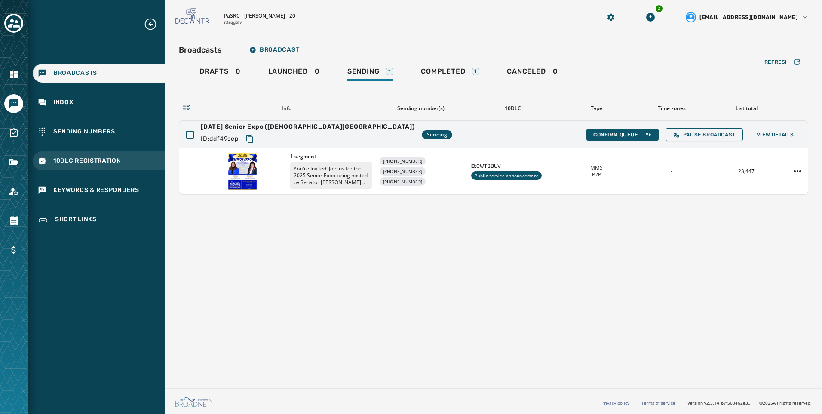
click at [99, 157] on span "10DLC Registration" at bounding box center [87, 161] width 68 height 9
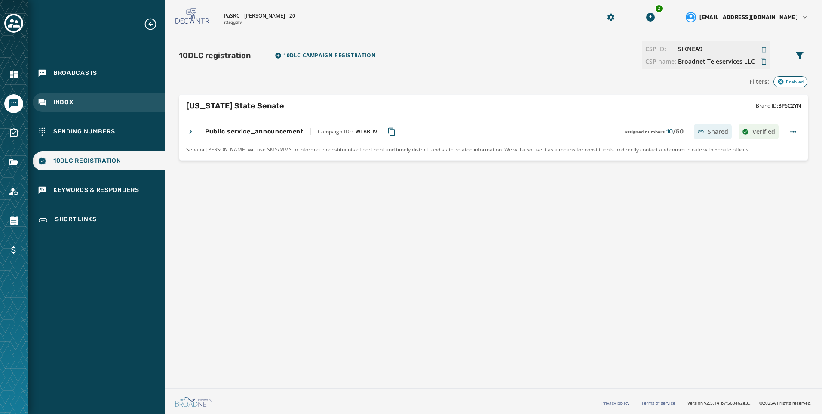
click at [87, 100] on div "Inbox" at bounding box center [99, 102] width 132 height 19
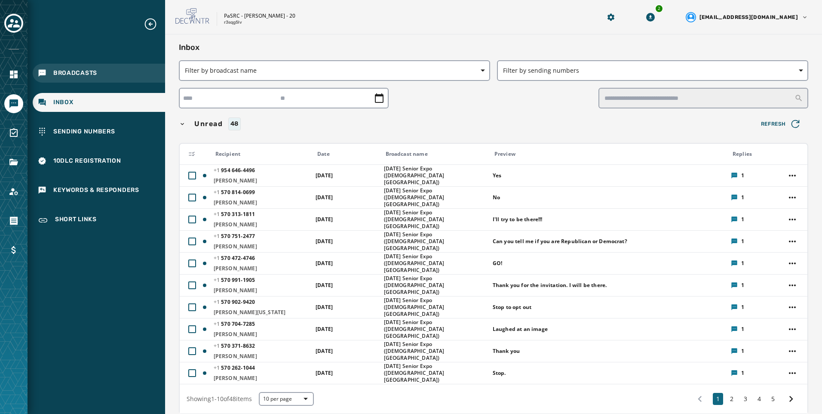
click at [92, 64] on div "Broadcasts" at bounding box center [99, 73] width 132 height 19
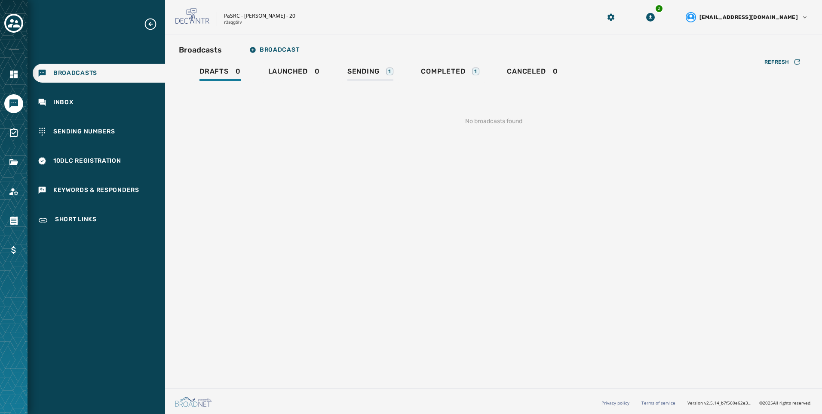
drag, startPoint x: 386, startPoint y: 59, endPoint x: 374, endPoint y: 82, distance: 26.2
click at [386, 59] on div "Broadcasts Broadcast Drafts 0 Launched 0 Sending 1 Completed 1 Canceled 0 Refre…" at bounding box center [493, 90] width 629 height 98
click at [374, 82] on link "Sending 1" at bounding box center [371, 73] width 60 height 20
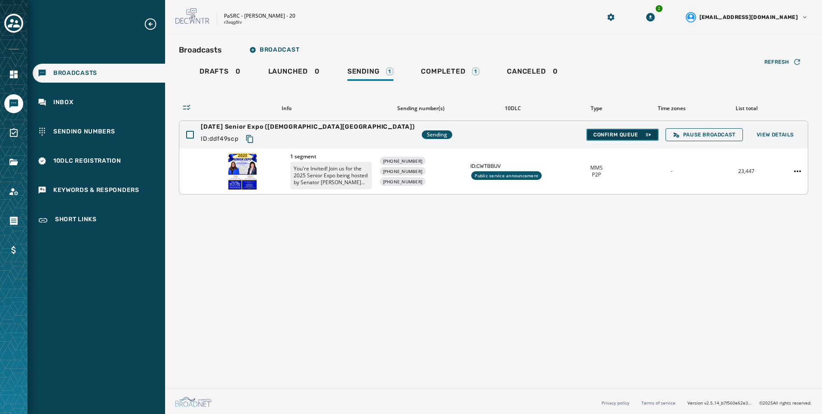
click at [602, 130] on button "Confirm Queue" at bounding box center [622, 135] width 72 height 12
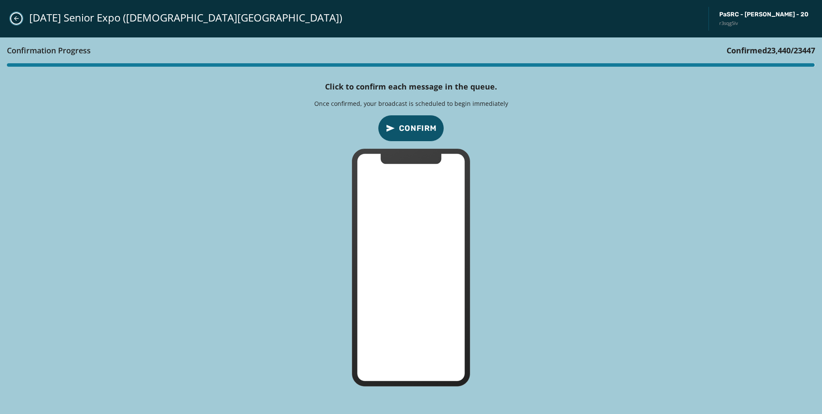
click at [16, 17] on icon "Close admin drawer" at bounding box center [16, 18] width 7 height 7
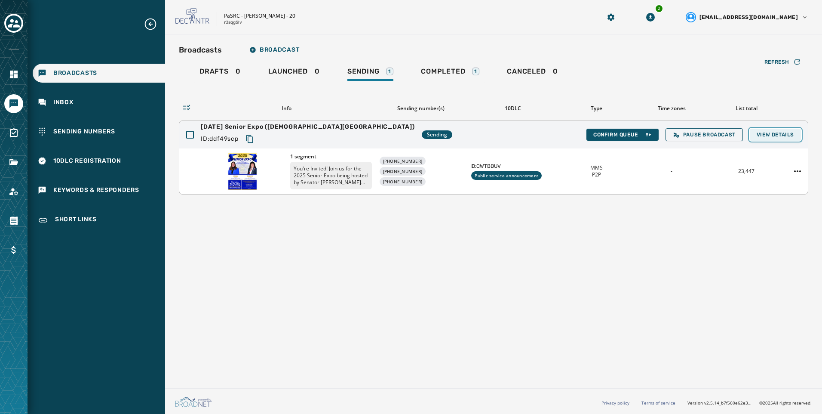
click at [781, 136] on span "View Details" at bounding box center [775, 134] width 37 height 7
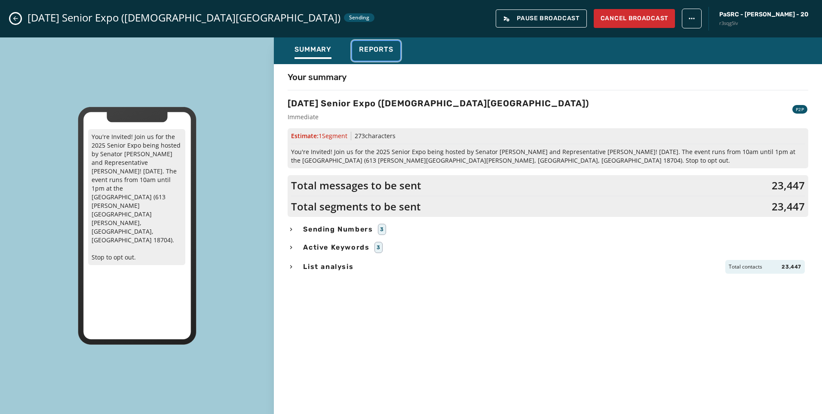
click at [381, 53] on span "Reports" at bounding box center [376, 49] width 34 height 9
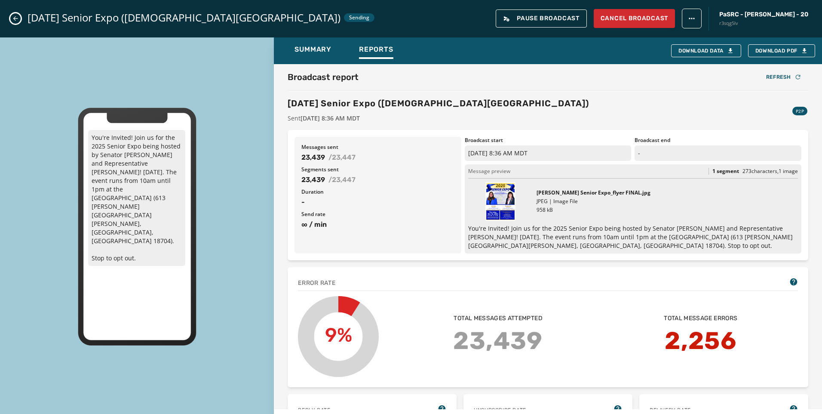
click at [18, 18] on icon "Close admin drawer" at bounding box center [15, 18] width 7 height 7
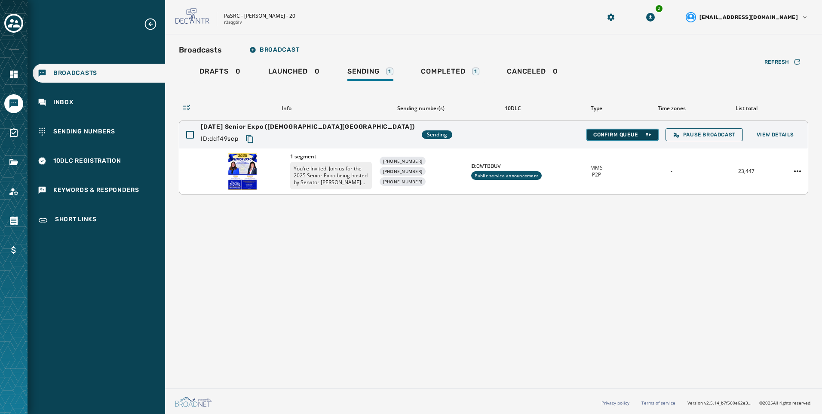
click at [626, 139] on button "Confirm Queue" at bounding box center [622, 135] width 72 height 12
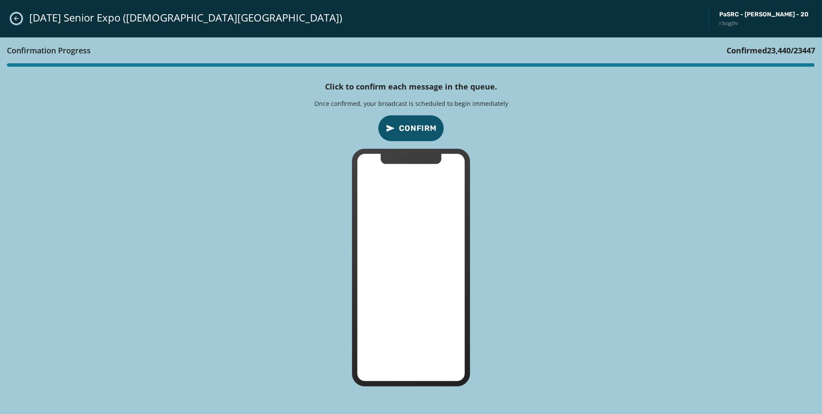
click at [17, 17] on icon "Close admin drawer" at bounding box center [16, 18] width 7 height 7
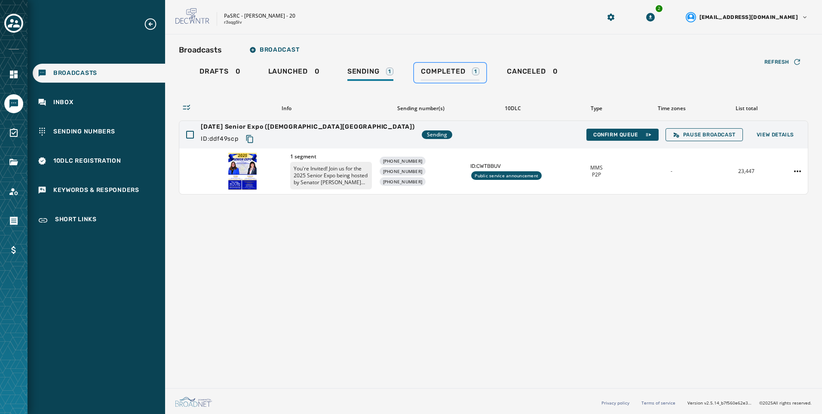
click at [429, 67] on span "Completed" at bounding box center [443, 71] width 44 height 9
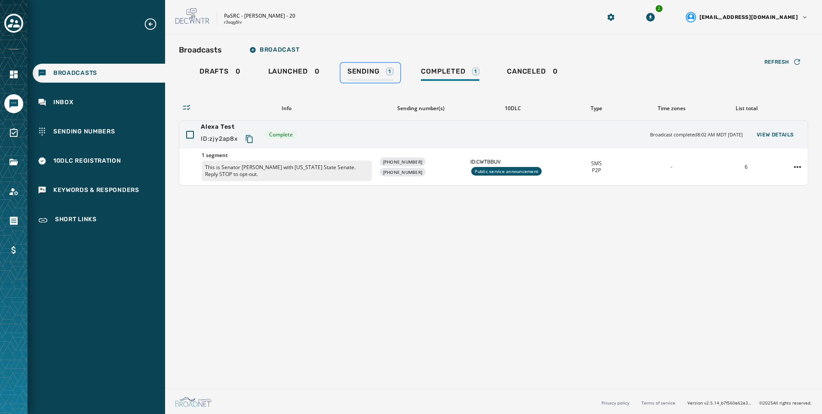
click at [350, 74] on span "Sending" at bounding box center [363, 71] width 32 height 9
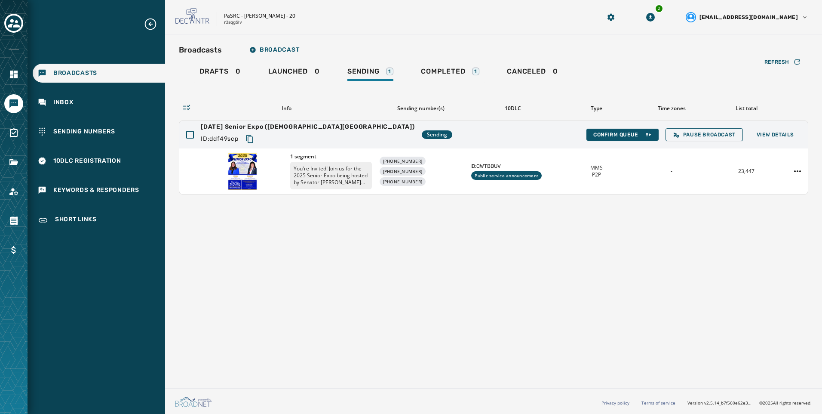
click at [662, 382] on div "Broadcasts Broadcast Drafts 0 Launched 0 Sending 1 Completed 1 Canceled 0 Refre…" at bounding box center [493, 209] width 657 height 350
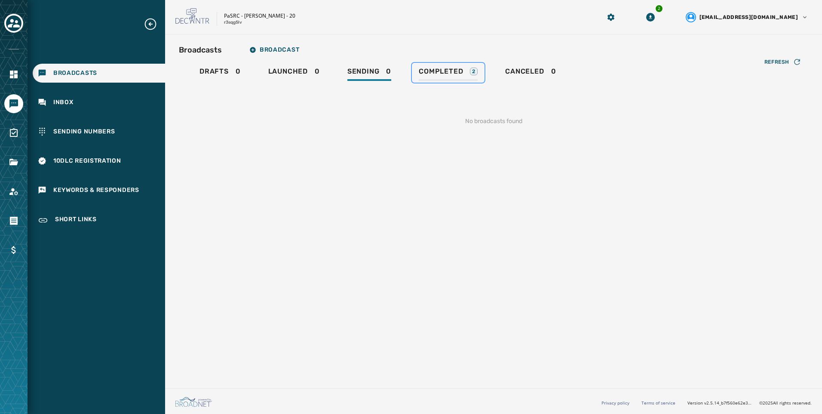
click at [436, 74] on span "Completed" at bounding box center [441, 71] width 44 height 9
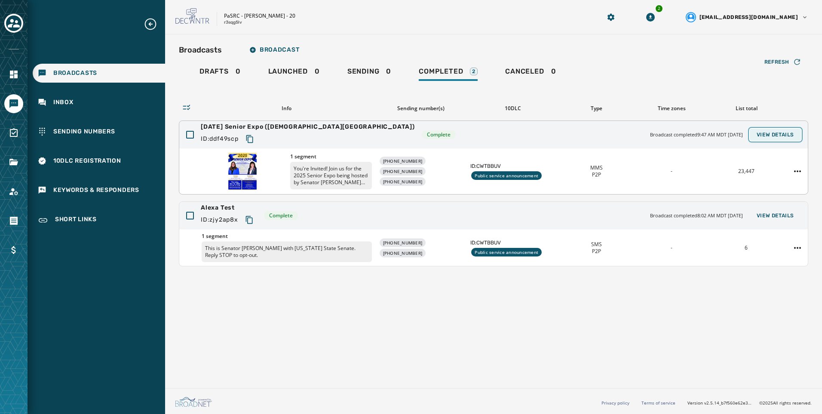
click at [773, 137] on span "View Details" at bounding box center [775, 134] width 37 height 7
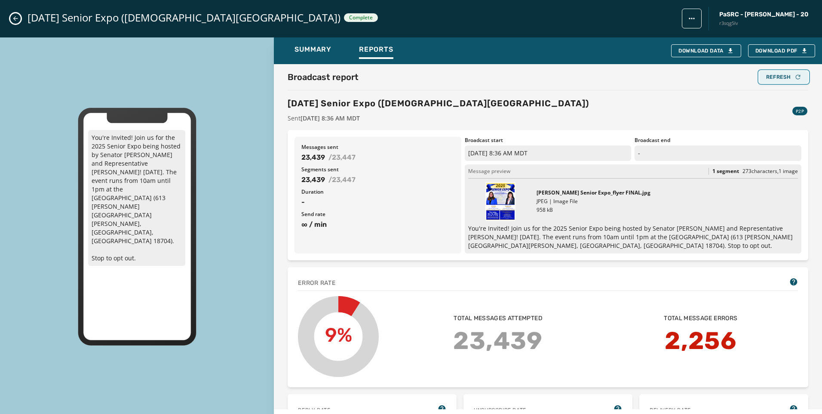
click at [766, 80] on div "Refresh" at bounding box center [783, 77] width 35 height 7
click at [783, 79] on div "Refresh" at bounding box center [783, 77] width 35 height 7
drag, startPoint x: 363, startPoint y: 161, endPoint x: 303, endPoint y: 161, distance: 60.2
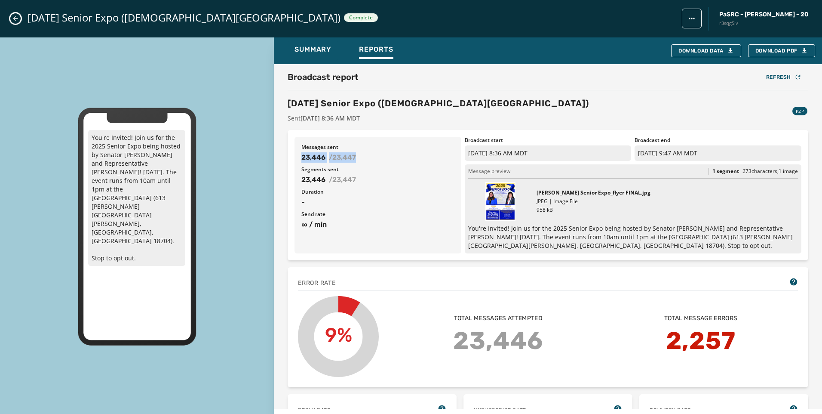
click at [303, 161] on div "23,446 / 23,447" at bounding box center [377, 157] width 153 height 10
copy div "23,446 / 23,447"
click at [768, 82] on button "Refresh" at bounding box center [783, 77] width 49 height 12
click at [412, 160] on div "23,446 / 23,447" at bounding box center [377, 157] width 153 height 10
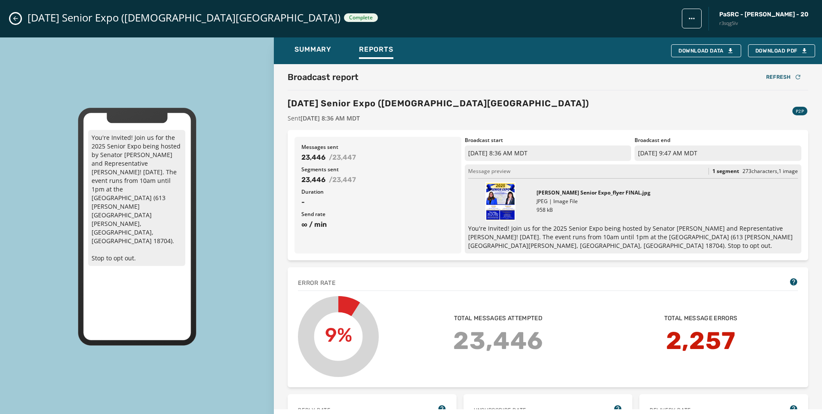
click at [14, 21] on icon "Close admin drawer" at bounding box center [15, 18] width 7 height 7
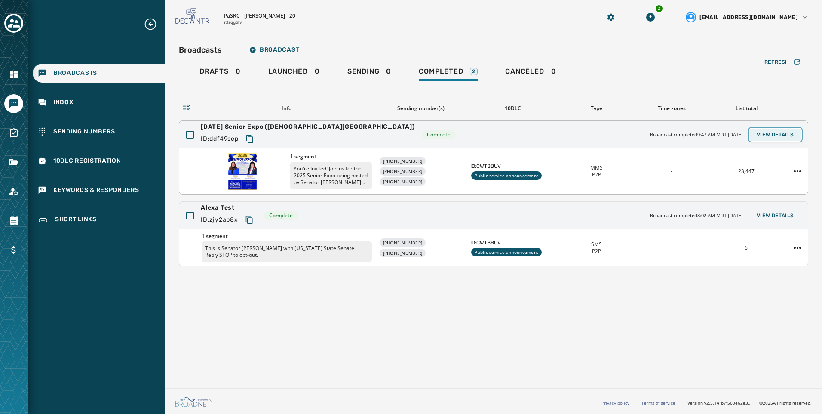
click at [770, 134] on span "View Details" at bounding box center [775, 134] width 37 height 7
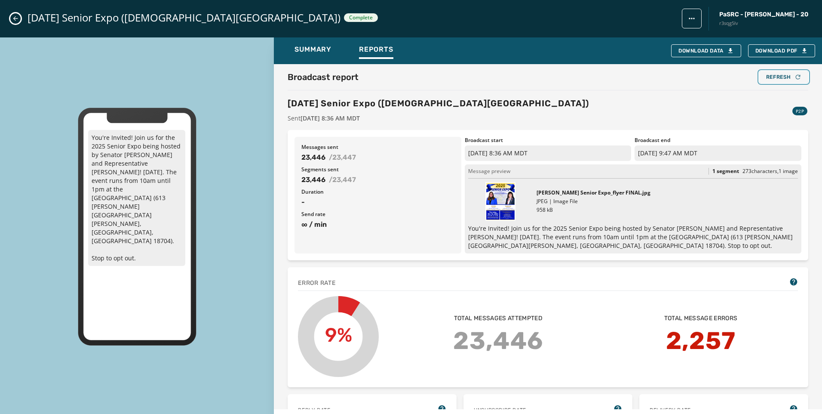
click at [781, 79] on div "Refresh" at bounding box center [783, 77] width 35 height 7
drag, startPoint x: 784, startPoint y: 78, endPoint x: 784, endPoint y: 83, distance: 4.3
click at [785, 78] on div "Refresh" at bounding box center [783, 77] width 35 height 7
click at [17, 18] on icon "Close admin drawer" at bounding box center [15, 18] width 7 height 7
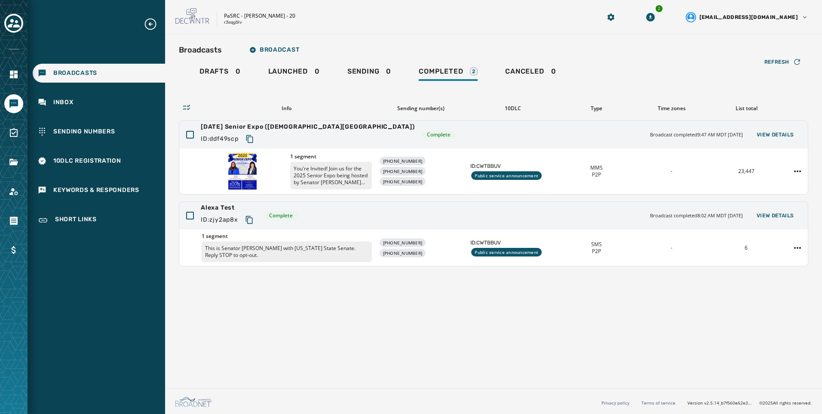
click at [365, 327] on div "Broadcasts Broadcast Drafts 0 Launched 0 Sending 0 Completed 2 Canceled 0 Refre…" at bounding box center [493, 209] width 657 height 350
click at [763, 137] on span "View Details" at bounding box center [775, 134] width 37 height 7
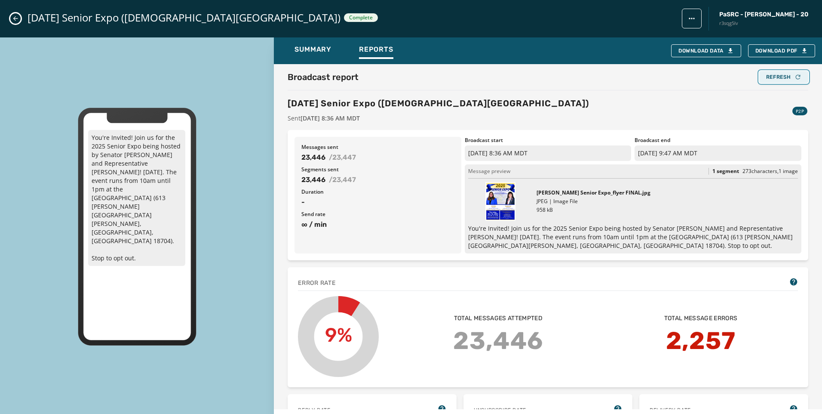
click at [784, 79] on div "Refresh" at bounding box center [783, 77] width 35 height 7
click at [14, 21] on icon "Close admin drawer" at bounding box center [15, 18] width 7 height 7
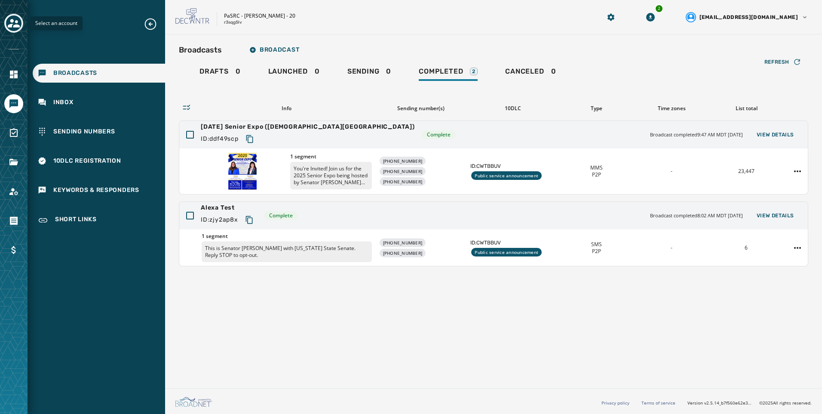
click at [21, 23] on button "Toggle account select drawer" at bounding box center [13, 23] width 19 height 19
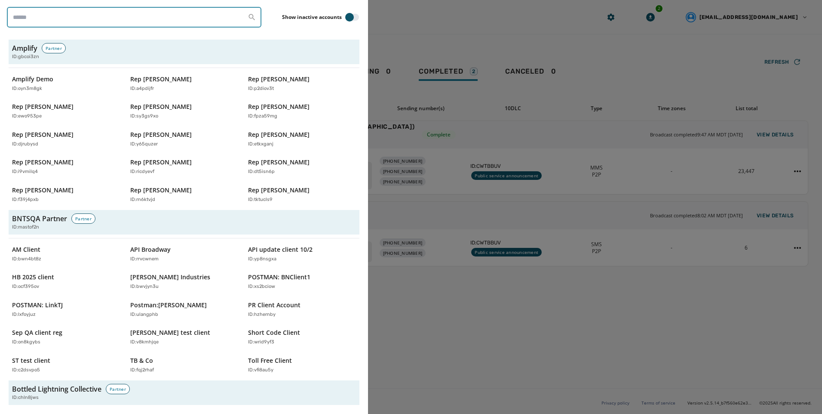
drag, startPoint x: 21, startPoint y: 23, endPoint x: 45, endPoint y: 18, distance: 24.2
click at [43, 18] on input "search" at bounding box center [134, 17] width 255 height 21
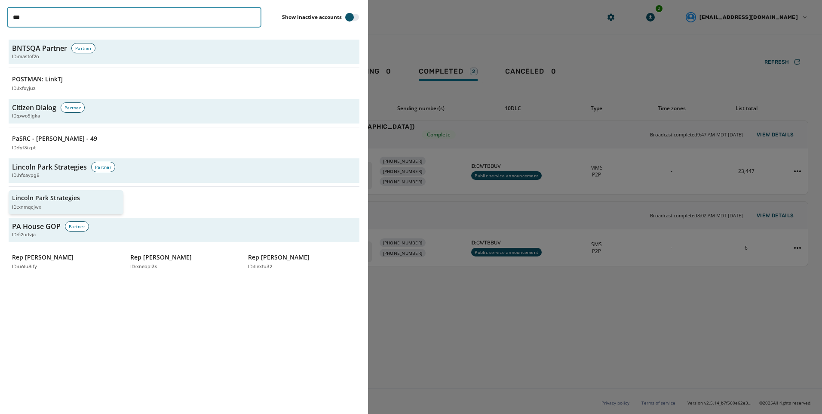
type input "***"
click at [63, 198] on p "Lincoln Park Strategies" at bounding box center [46, 197] width 68 height 9
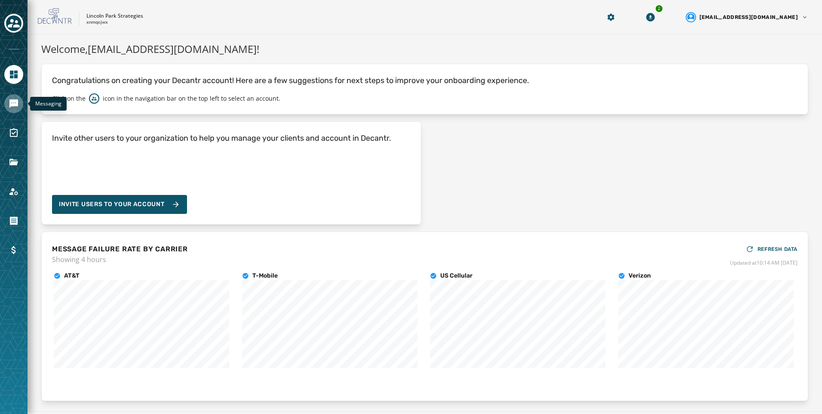
click at [16, 101] on icon "Navigate to Messaging" at bounding box center [13, 103] width 9 height 9
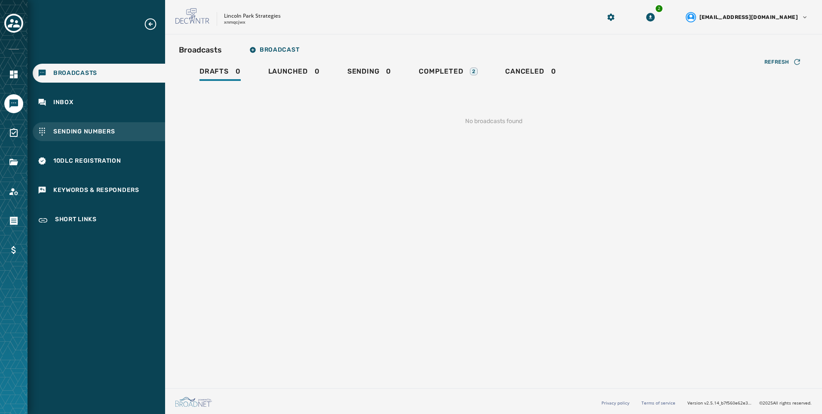
click at [120, 127] on div "Sending Numbers" at bounding box center [99, 131] width 132 height 19
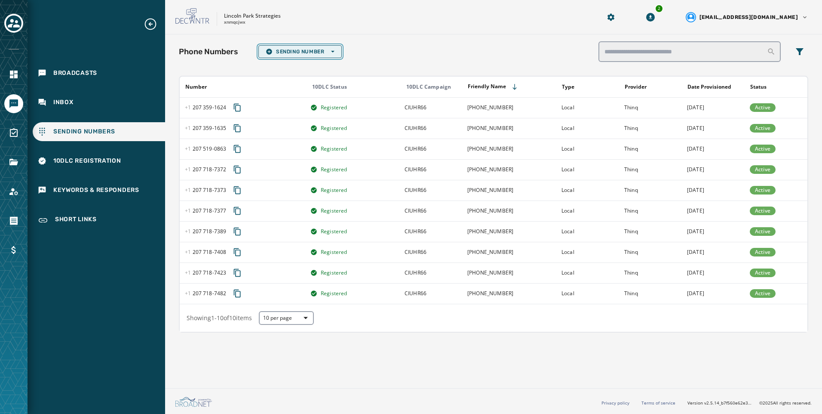
click at [298, 52] on span "Sending Number Open options" at bounding box center [300, 51] width 69 height 7
click at [299, 64] on span "Local Long Code" at bounding box center [300, 64] width 69 height 7
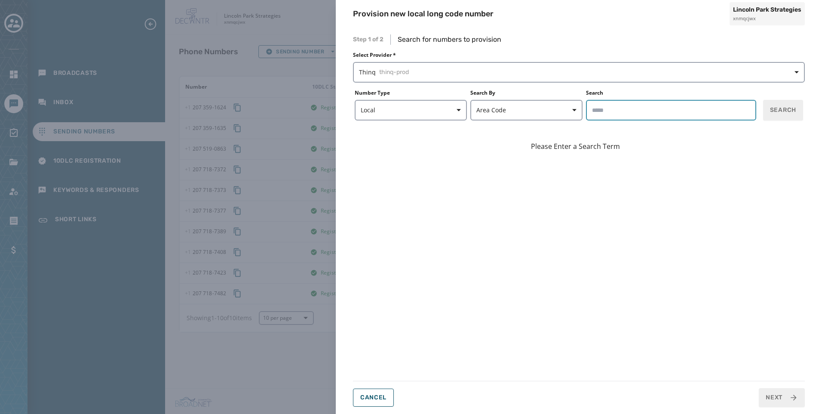
click at [704, 112] on input "Search" at bounding box center [671, 110] width 170 height 21
type input "*****"
click at [807, 103] on div "Step 1 of 2 Search for numbers to provision Select Provider * Thinq thinq-prod …" at bounding box center [579, 221] width 486 height 386
click at [792, 107] on span "Search" at bounding box center [783, 110] width 26 height 9
